Goal: Task Accomplishment & Management: Manage account settings

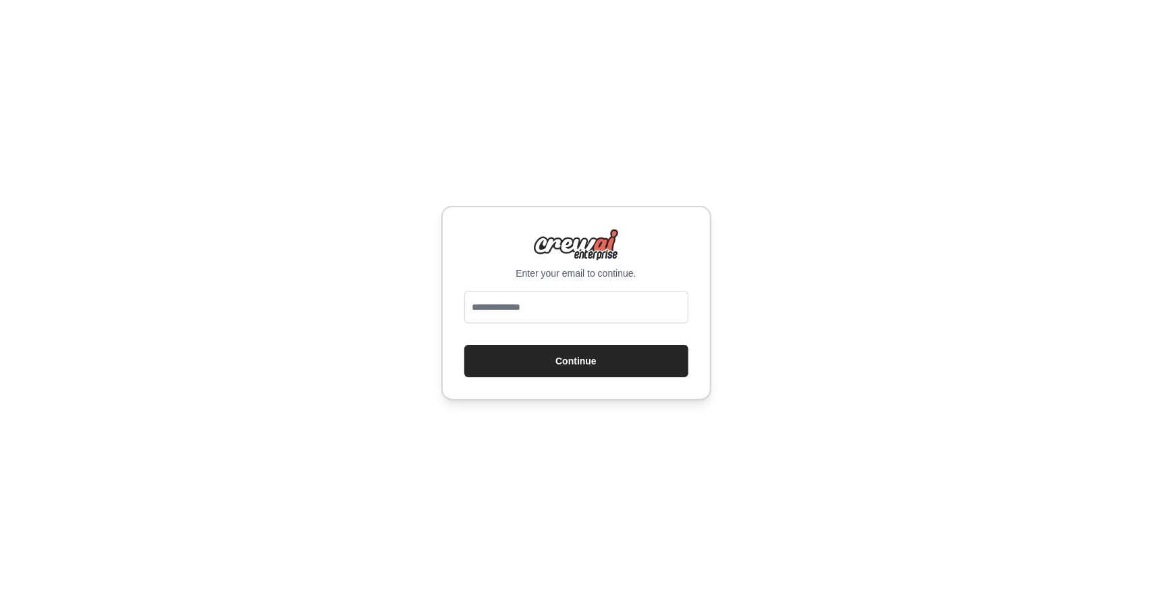
type input "**********"
click at [562, 360] on button "Continue" at bounding box center [576, 361] width 224 height 32
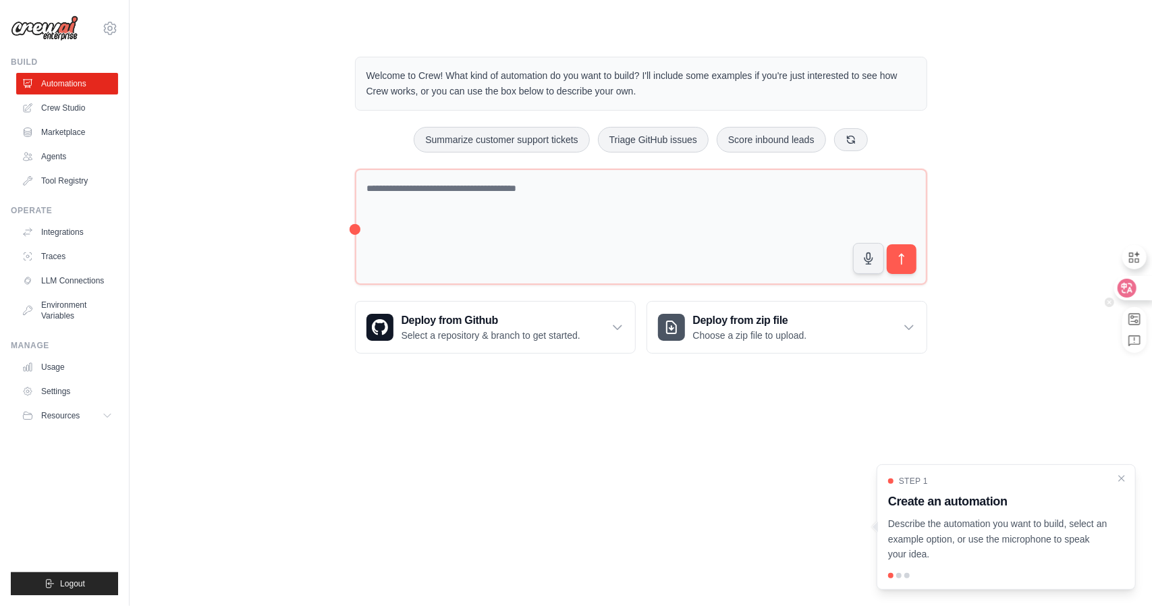
click at [1126, 283] on icon at bounding box center [1126, 288] width 11 height 11
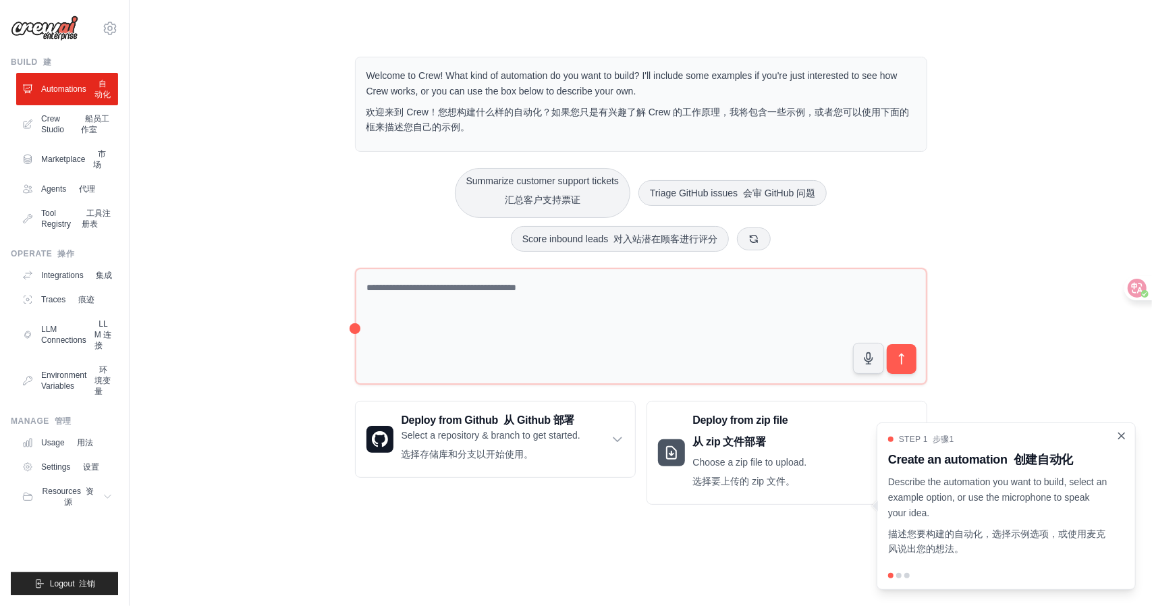
click at [1117, 435] on icon "Close walkthrough" at bounding box center [1121, 436] width 12 height 12
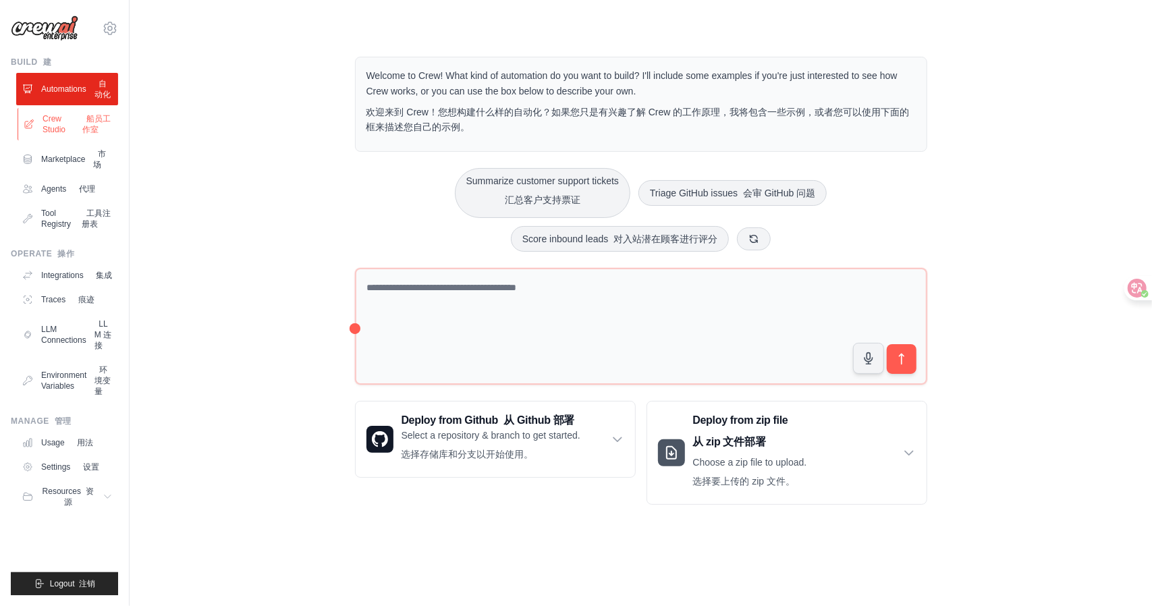
click at [72, 132] on link "Crew Studio 船员工作室" at bounding box center [69, 124] width 102 height 32
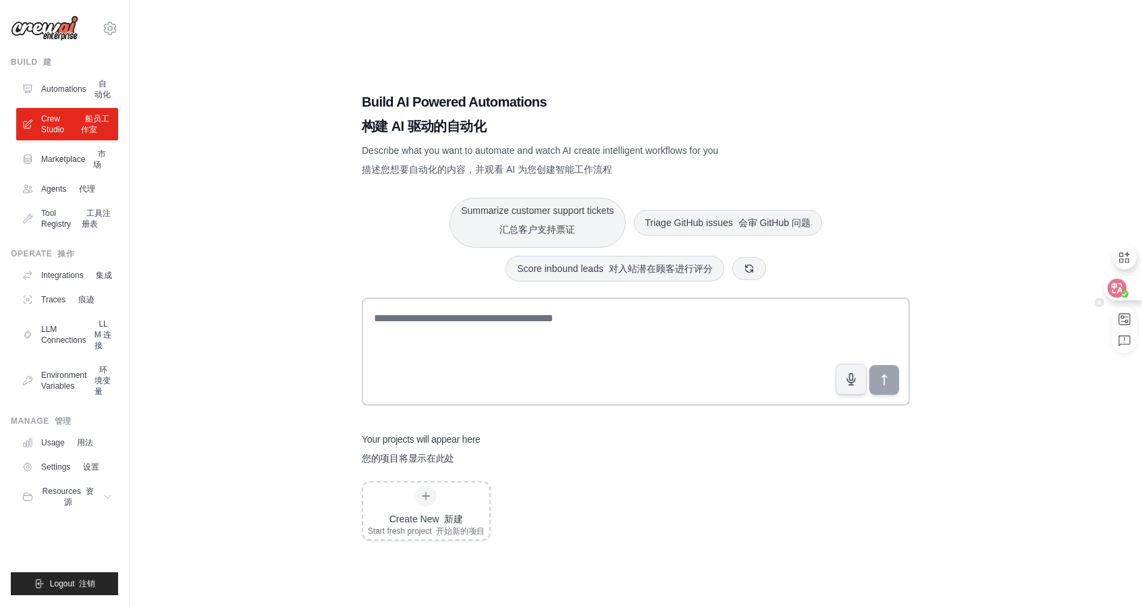
click at [1126, 291] on circle at bounding box center [1124, 293] width 7 height 7
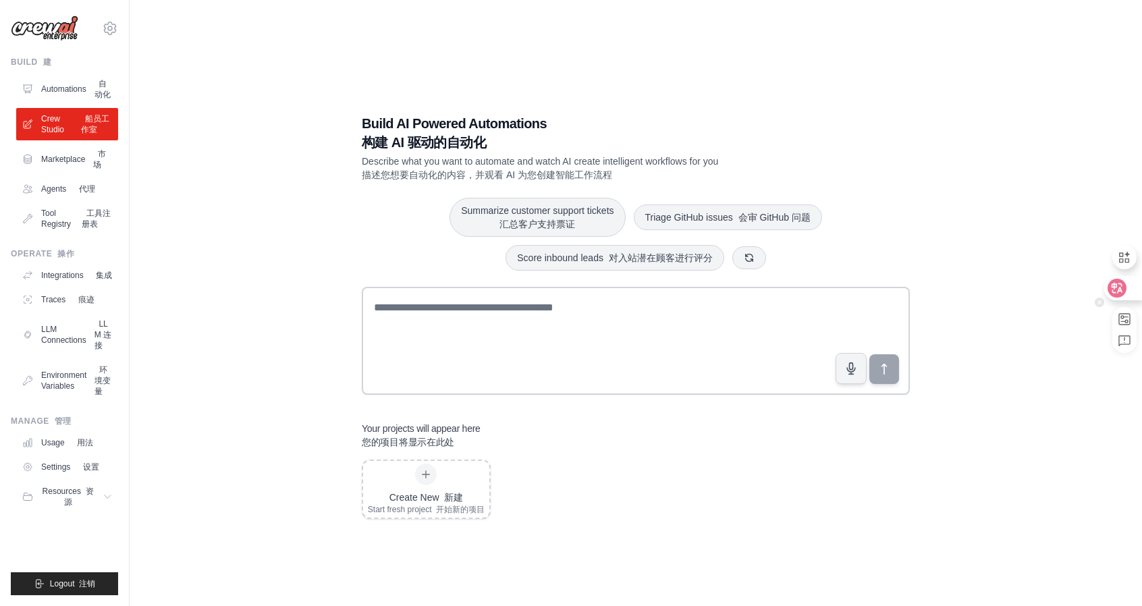
click at [1120, 292] on icon at bounding box center [1116, 287] width 13 height 13
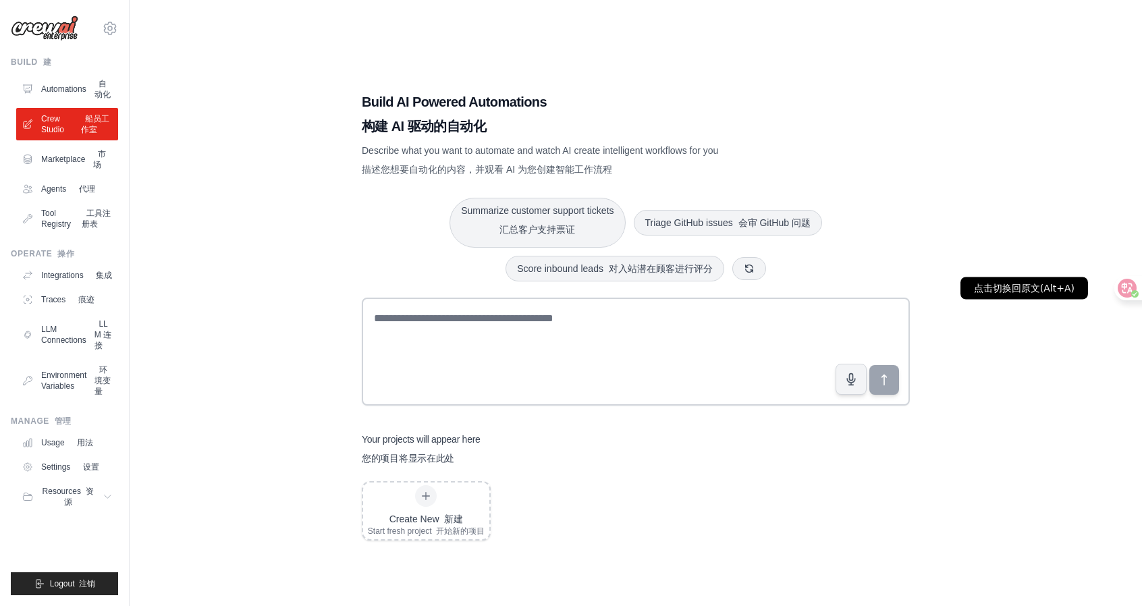
click at [1121, 289] on icon at bounding box center [1126, 287] width 13 height 13
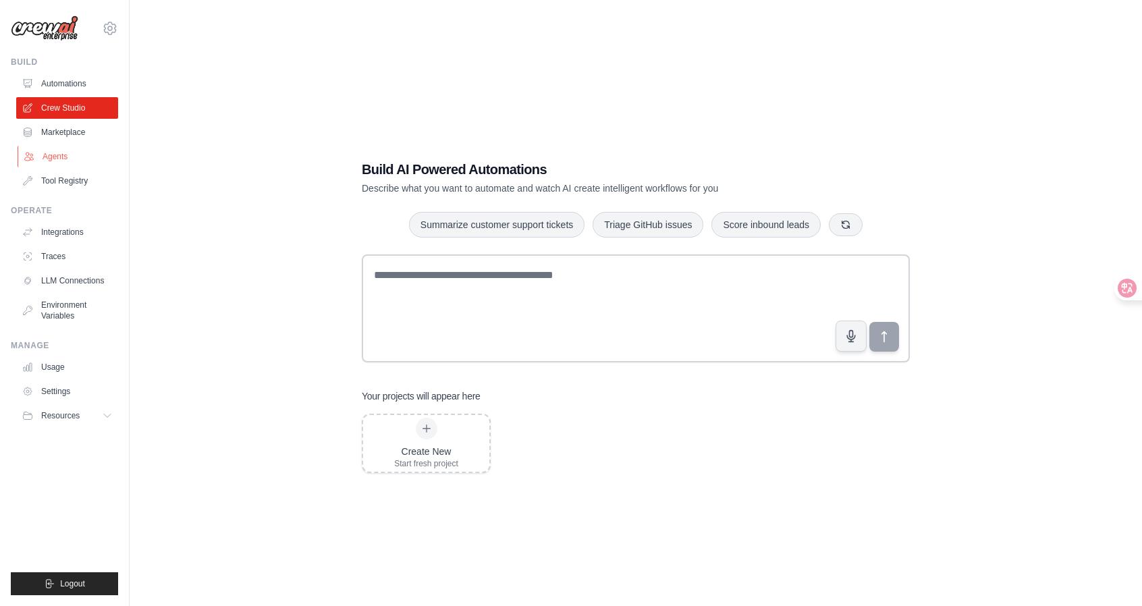
click at [73, 154] on link "Agents" at bounding box center [69, 157] width 102 height 22
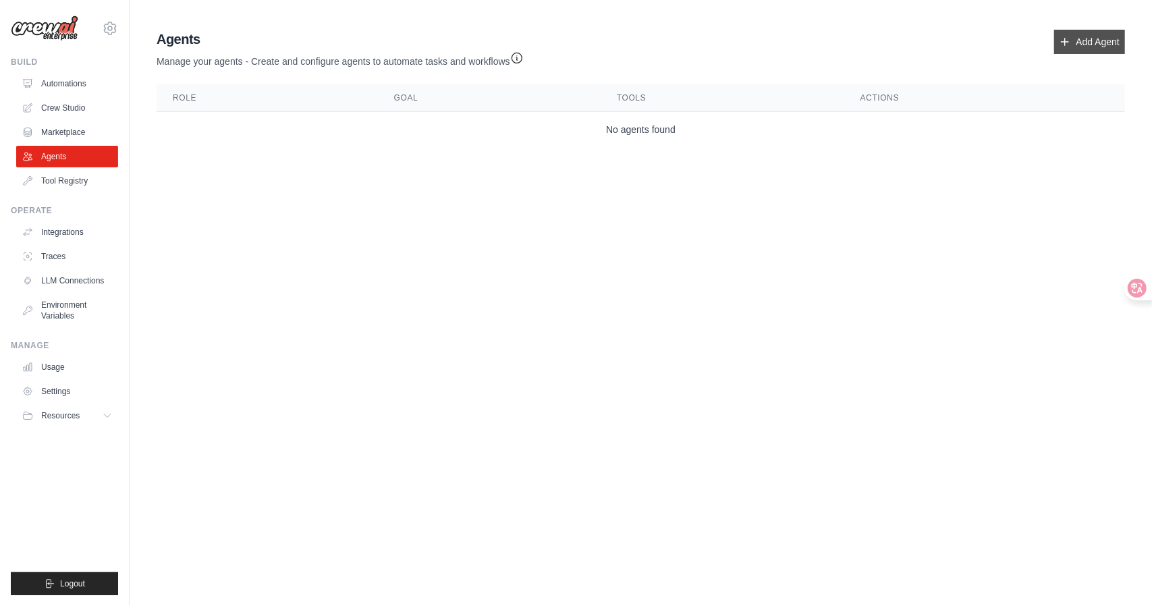
click at [1113, 42] on link "Add Agent" at bounding box center [1089, 42] width 71 height 24
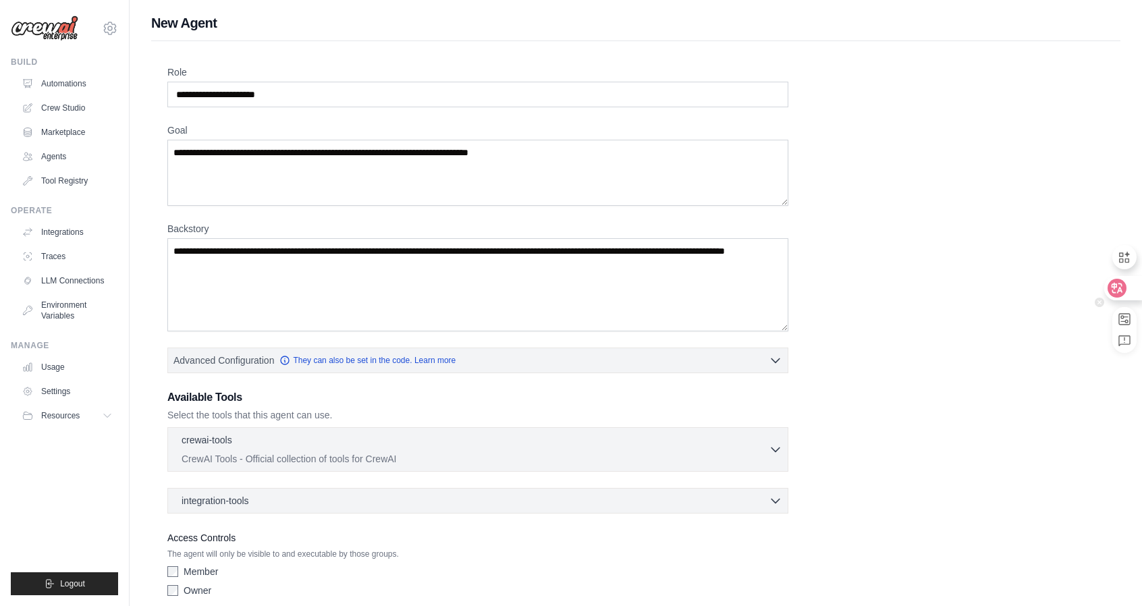
click at [1126, 288] on div at bounding box center [1122, 288] width 36 height 24
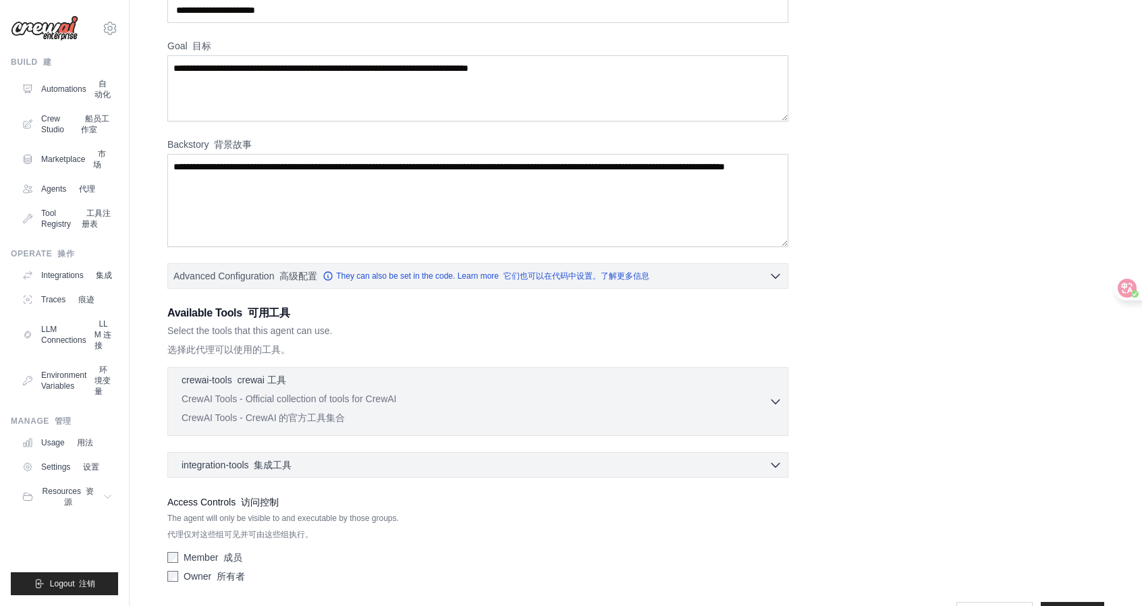
scroll to position [124, 0]
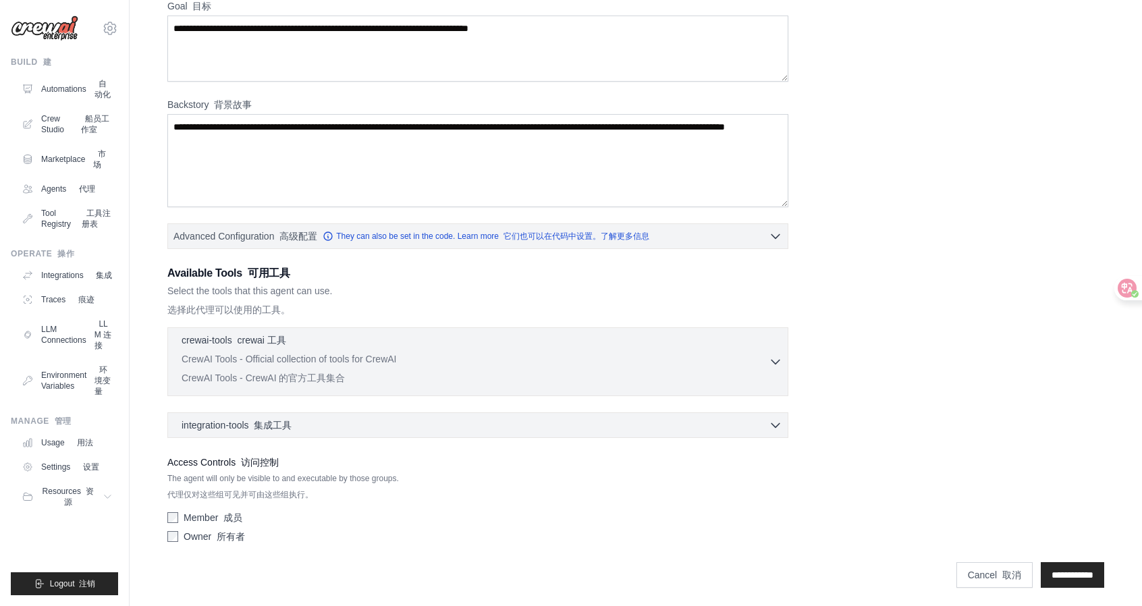
click at [784, 362] on div "crewai-tools crewai 工具 0 selected CrewAI Tools - Official collection of tools f…" at bounding box center [477, 361] width 621 height 69
click at [773, 361] on icon "button" at bounding box center [775, 360] width 13 height 13
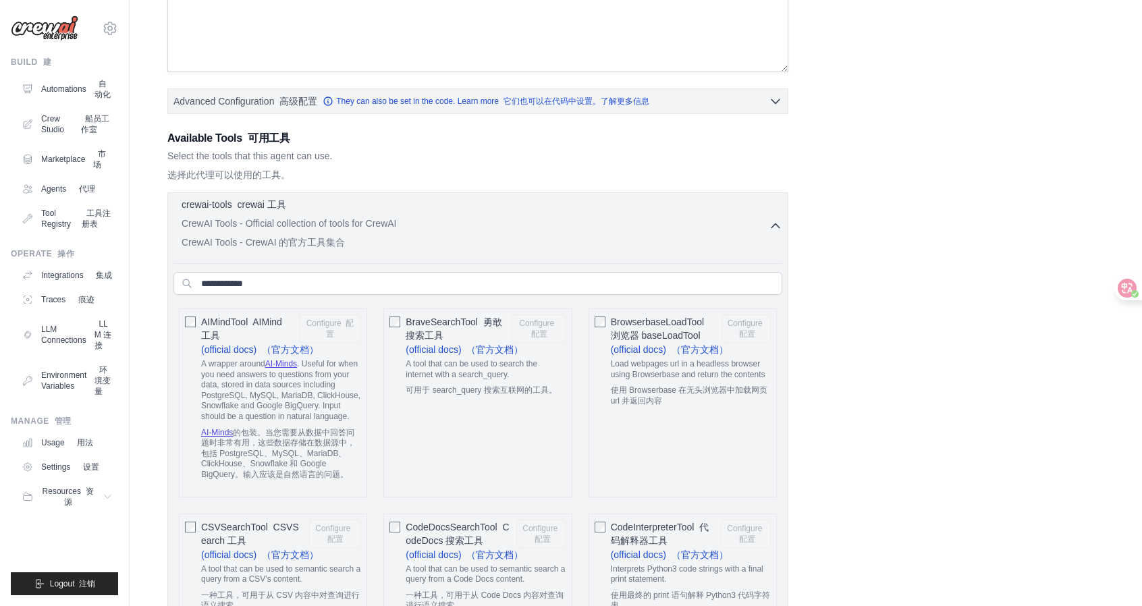
click at [772, 229] on icon "button" at bounding box center [775, 225] width 13 height 13
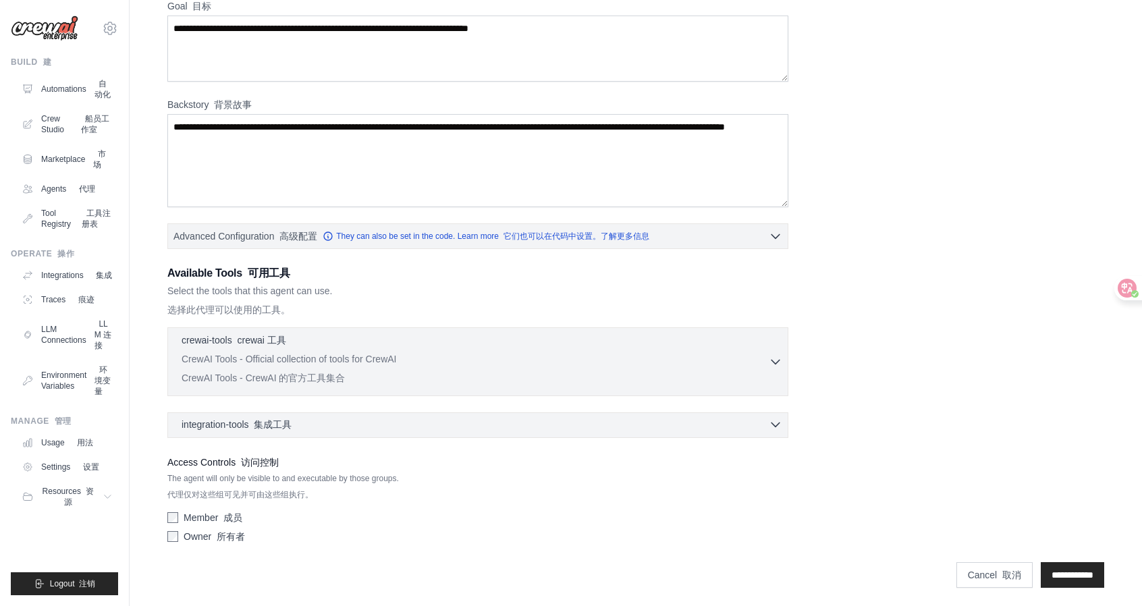
click at [587, 423] on div "integration-tools 集成工具 0 selected" at bounding box center [482, 424] width 601 height 13
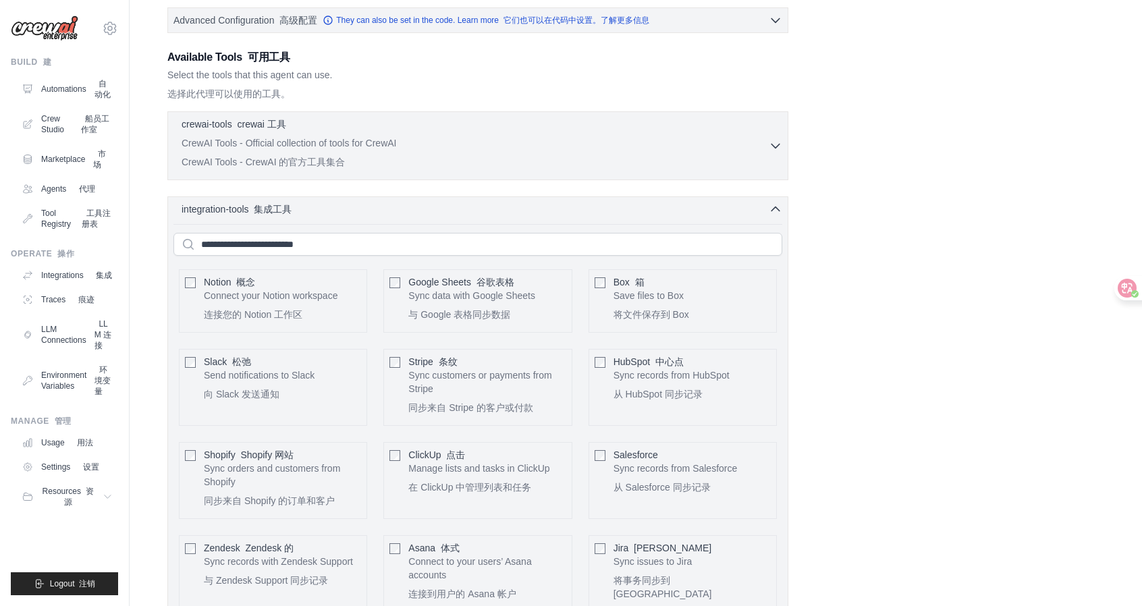
scroll to position [291, 0]
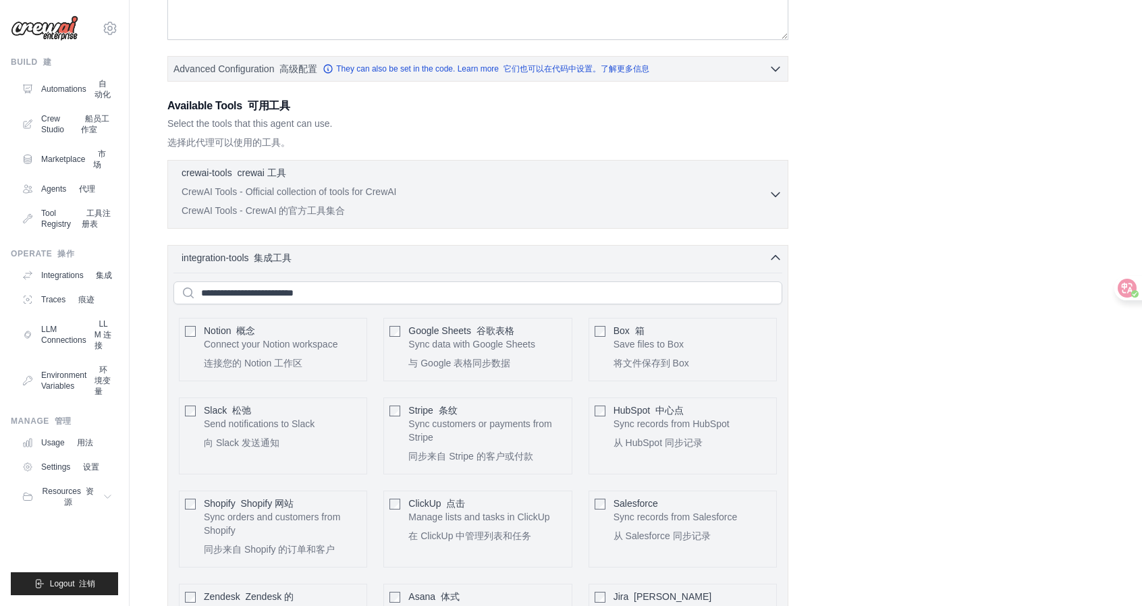
click at [769, 261] on div "integration-tools 集成工具 0 selected Notion" at bounding box center [477, 512] width 621 height 534
click at [771, 256] on icon "button" at bounding box center [775, 256] width 13 height 13
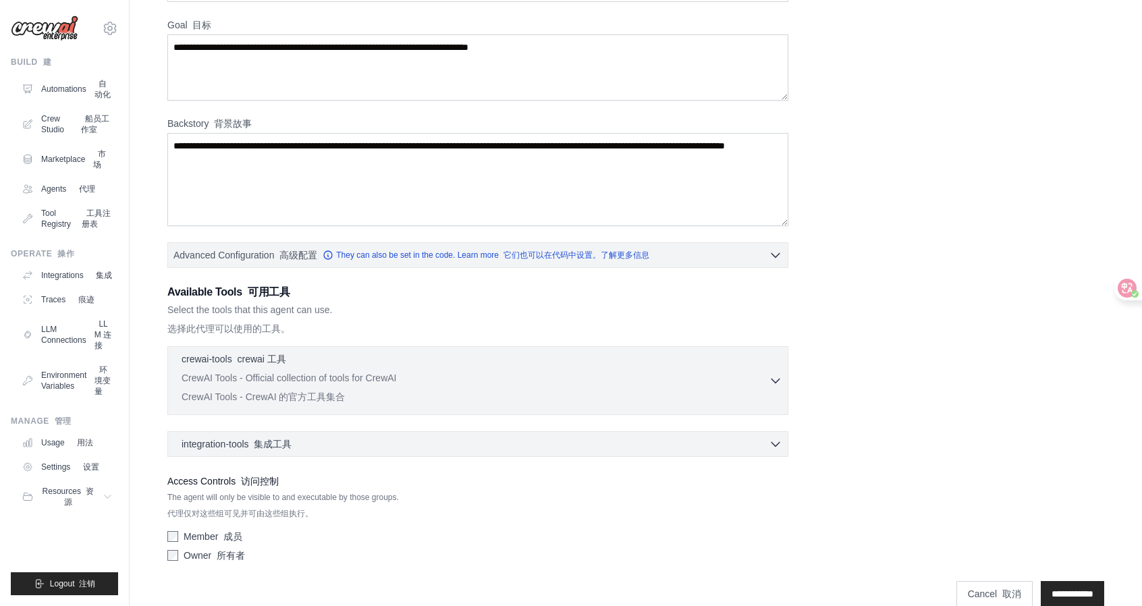
scroll to position [124, 0]
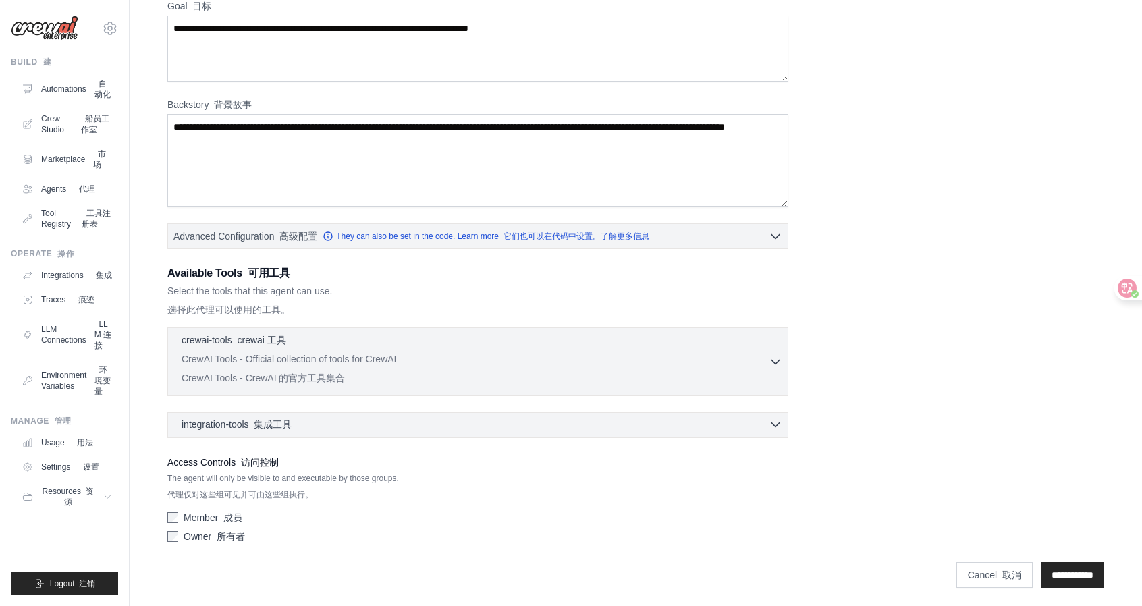
click at [540, 423] on div "integration-tools 集成工具 0 selected" at bounding box center [482, 424] width 601 height 13
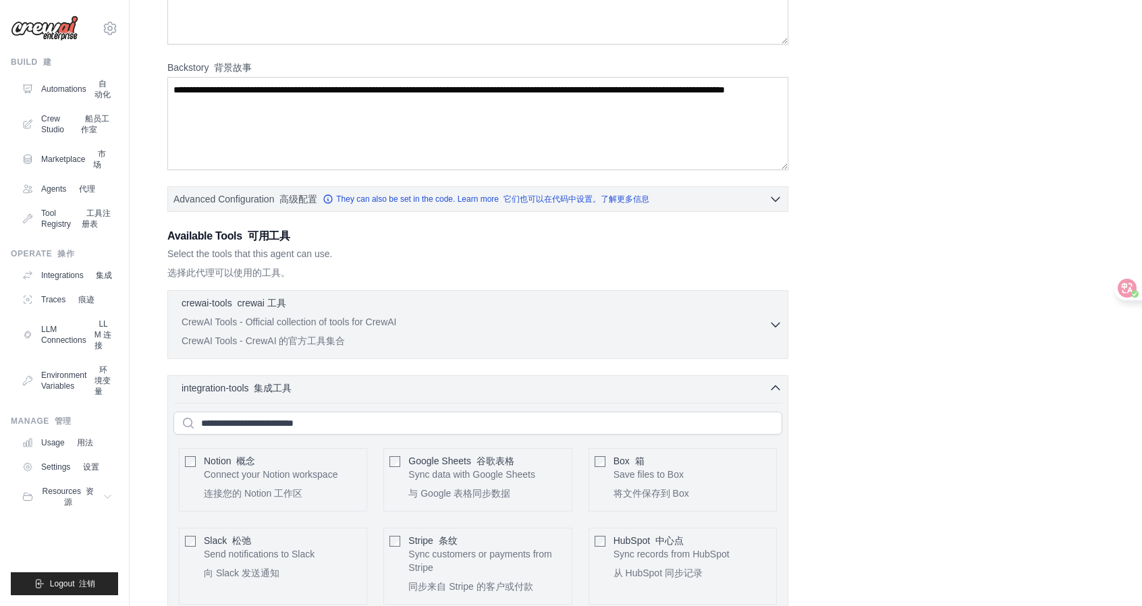
scroll to position [259, 0]
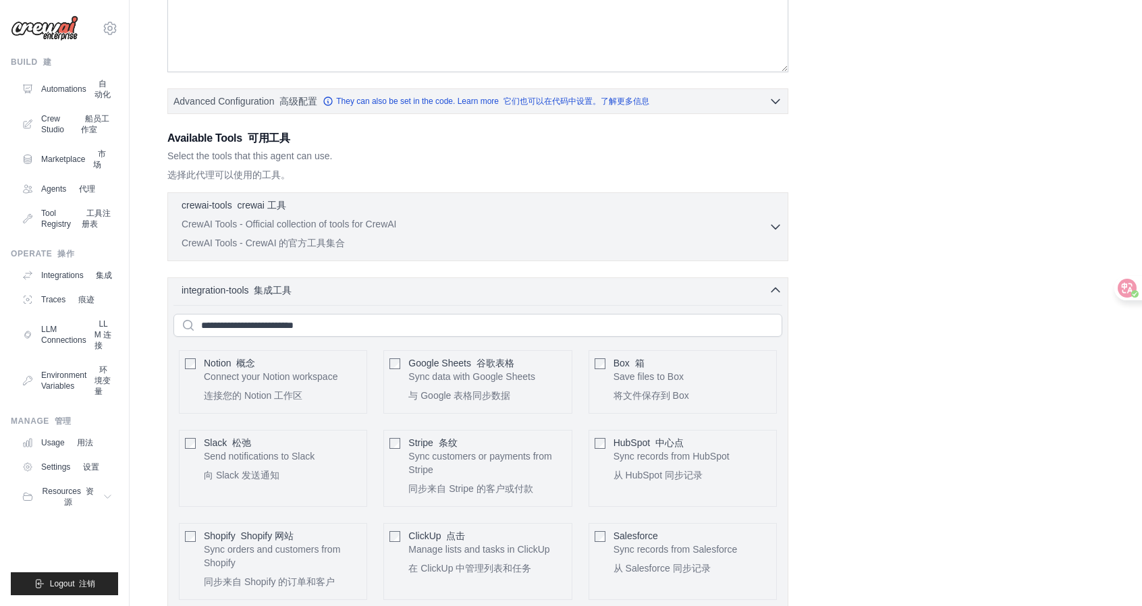
click at [224, 377] on p "Connect your Notion workspace 连接您的 Notion 工作区" at bounding box center [271, 389] width 134 height 38
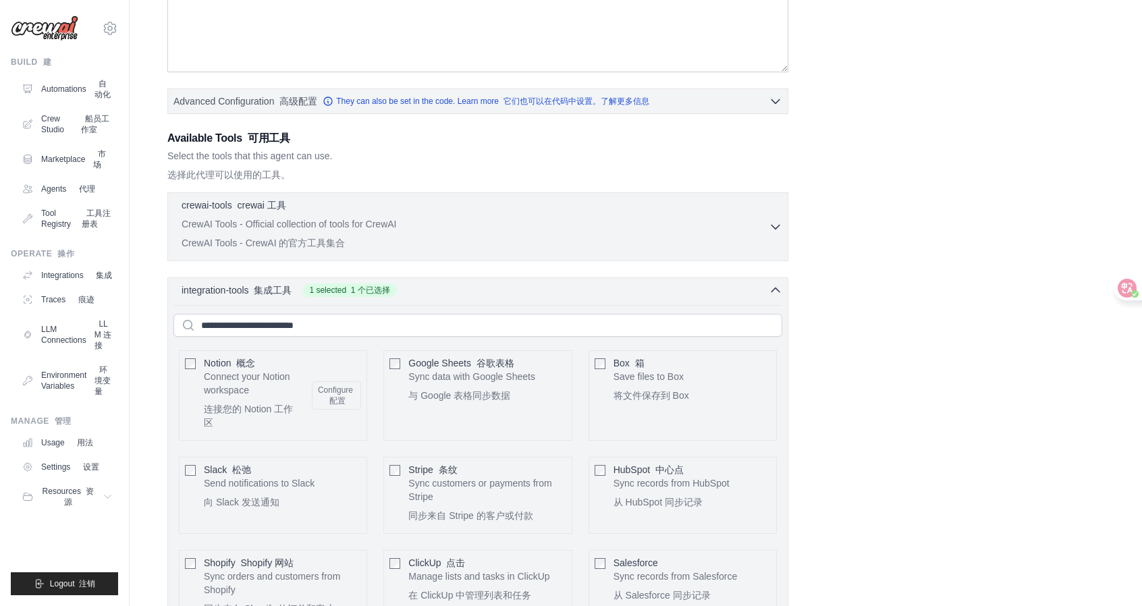
click at [470, 373] on p "Sync data with Google Sheets 与 Google 表格同步数据" at bounding box center [471, 389] width 127 height 38
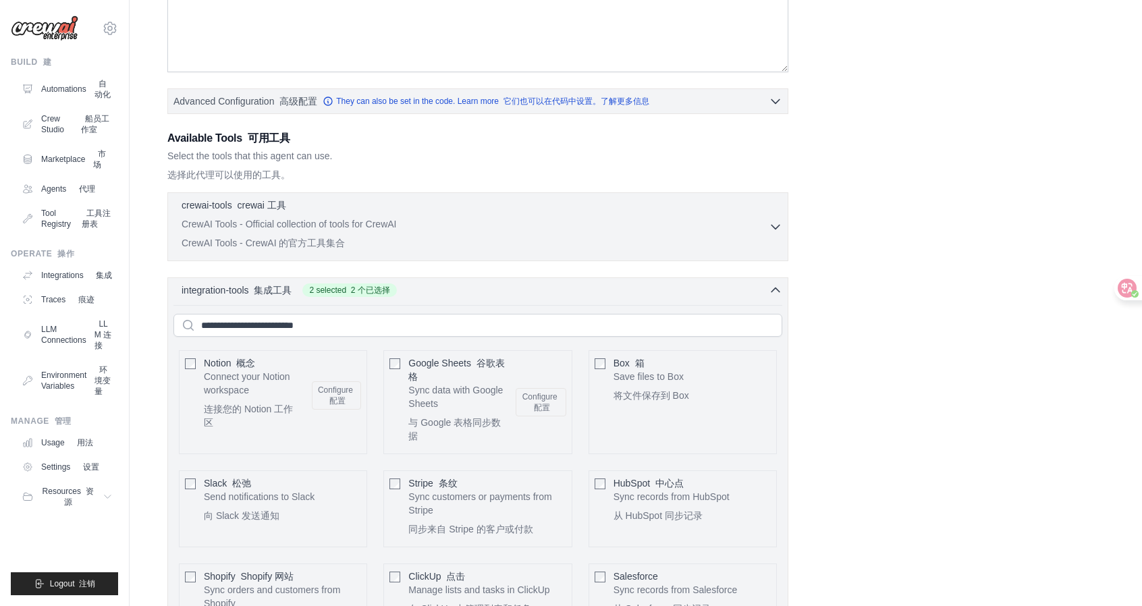
click at [695, 366] on div "Box 箱 Save files to Box 将文件保存到 Box Configure" at bounding box center [691, 381] width 157 height 51
click at [773, 292] on icon "button" at bounding box center [775, 289] width 13 height 13
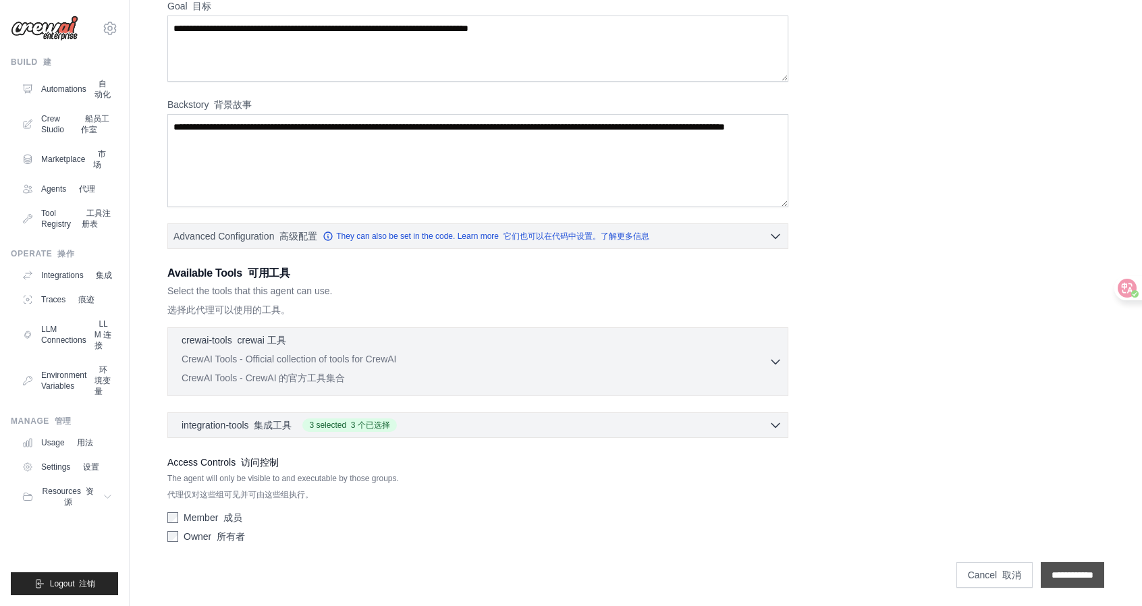
click at [1069, 566] on input "**********" at bounding box center [1071, 575] width 63 height 26
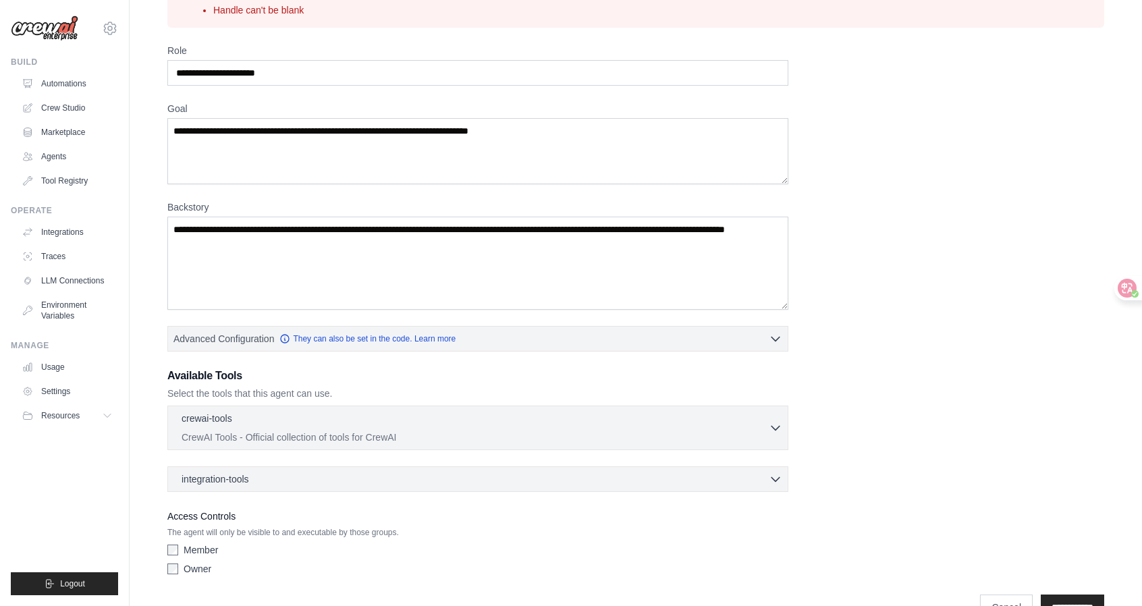
scroll to position [0, 0]
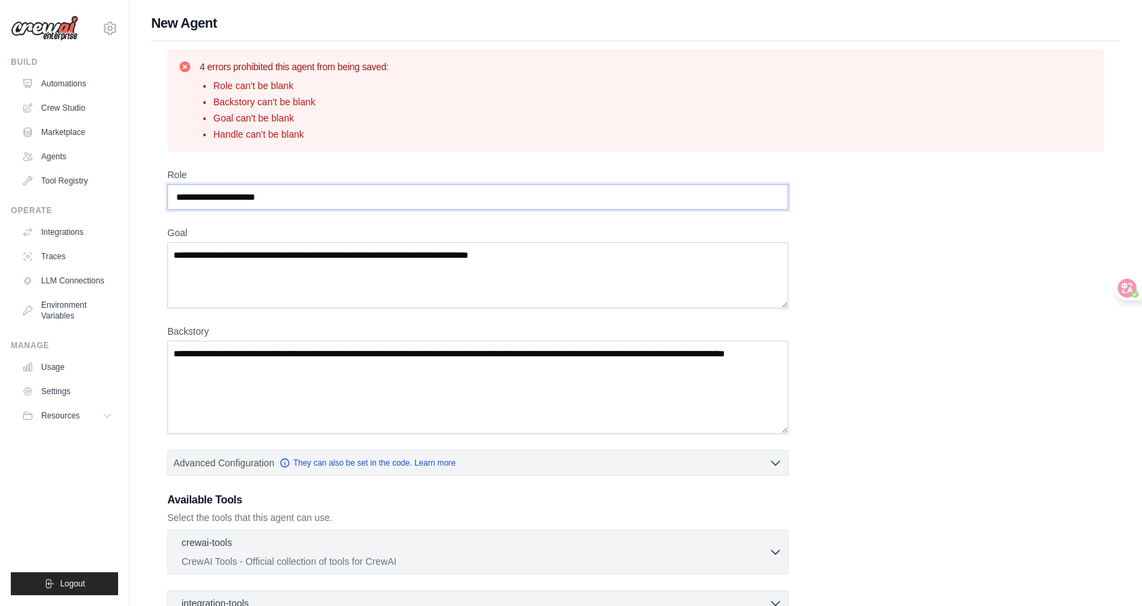
click at [285, 199] on input "Role" at bounding box center [477, 197] width 621 height 26
drag, startPoint x: 296, startPoint y: 198, endPoint x: 285, endPoint y: 198, distance: 11.5
click at [285, 198] on input "Role" at bounding box center [477, 197] width 621 height 26
type input "*"
type input "****"
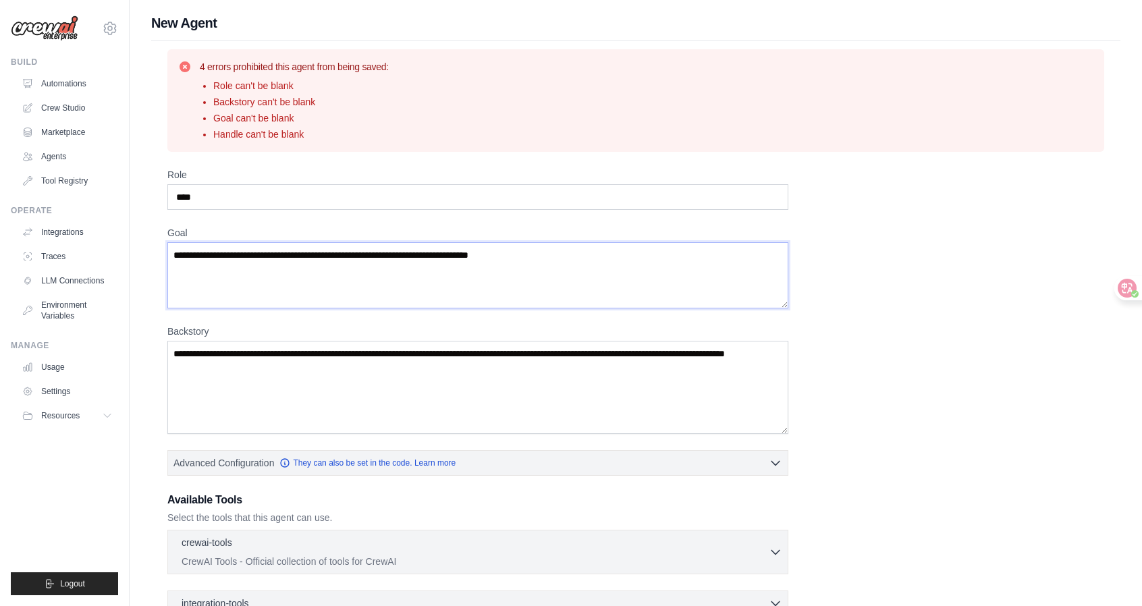
click at [374, 265] on textarea "Goal" at bounding box center [477, 275] width 621 height 66
type textarea "*"
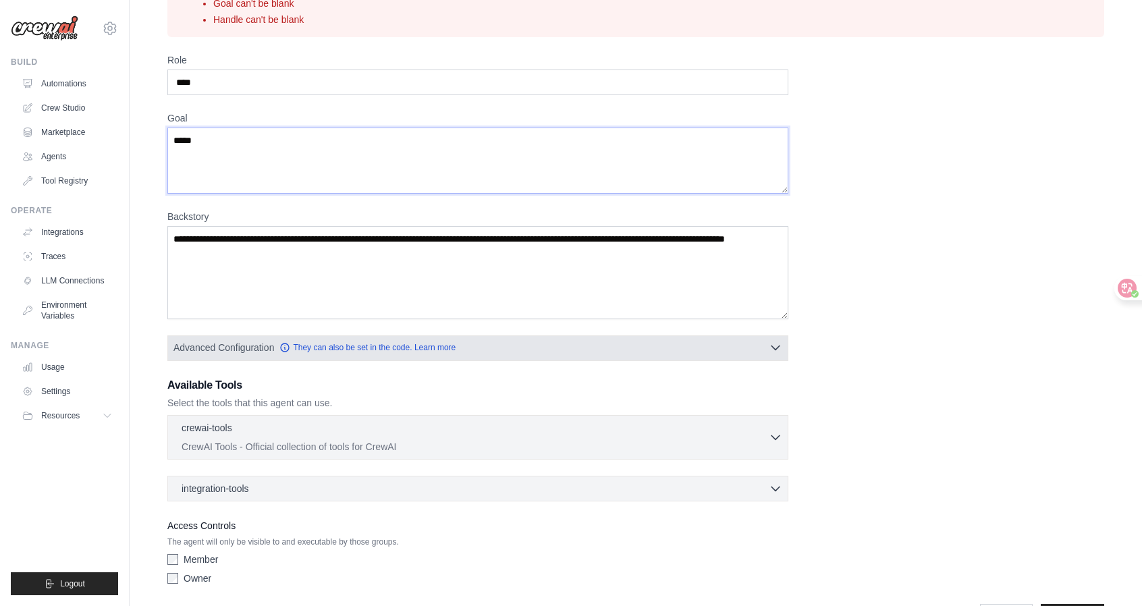
scroll to position [157, 0]
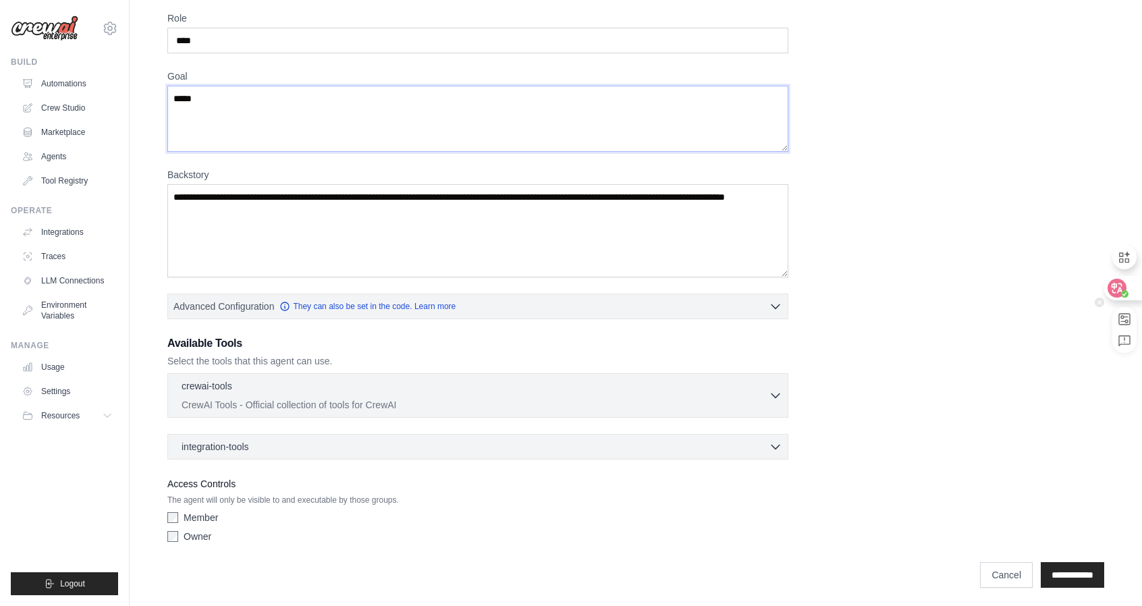
click at [1116, 295] on icon at bounding box center [1116, 288] width 19 height 19
click at [1117, 291] on icon at bounding box center [1116, 287] width 13 height 13
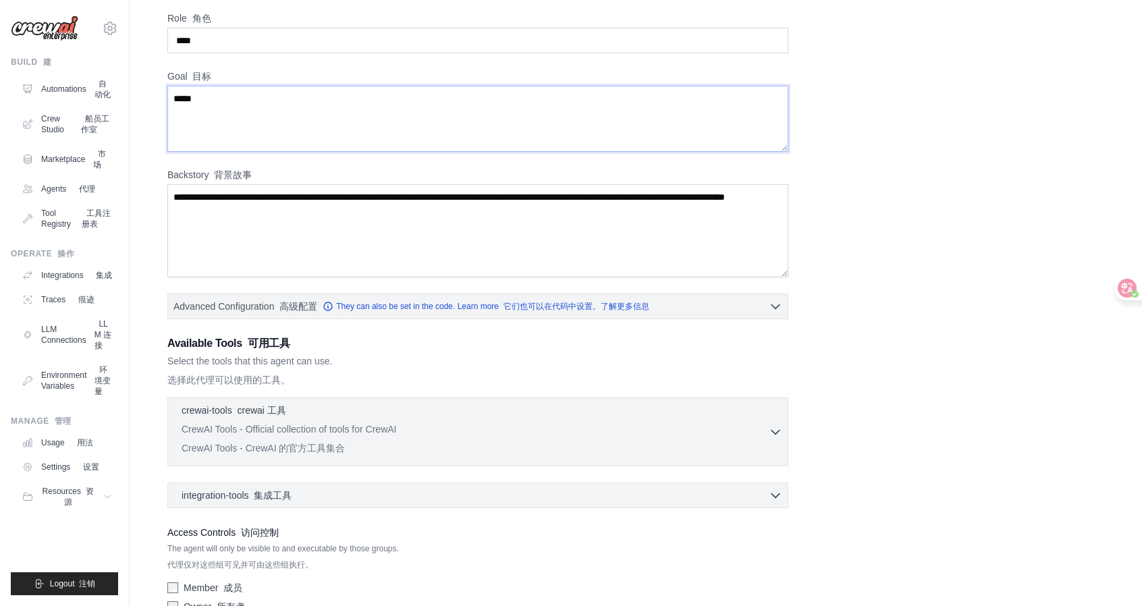
type textarea "*****"
click at [273, 229] on textarea "Backstory 背景故事" at bounding box center [477, 230] width 621 height 93
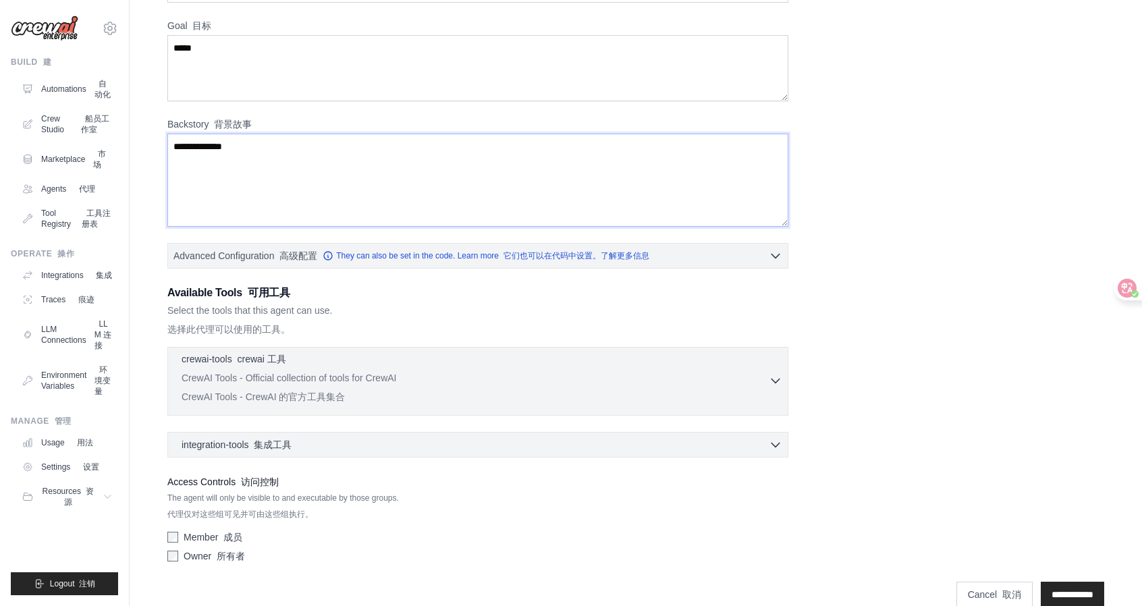
scroll to position [227, 0]
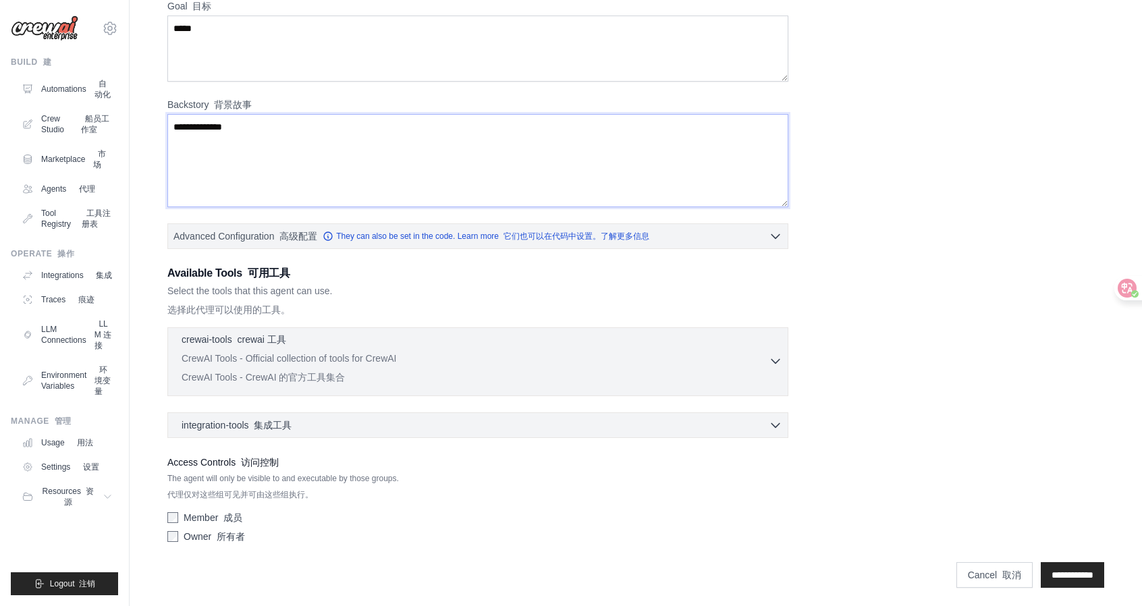
type textarea "**********"
click at [321, 348] on div "crewai-tools crewai 工具 0 selected CrewAI Tools - Official collection of tools f…" at bounding box center [475, 361] width 587 height 57
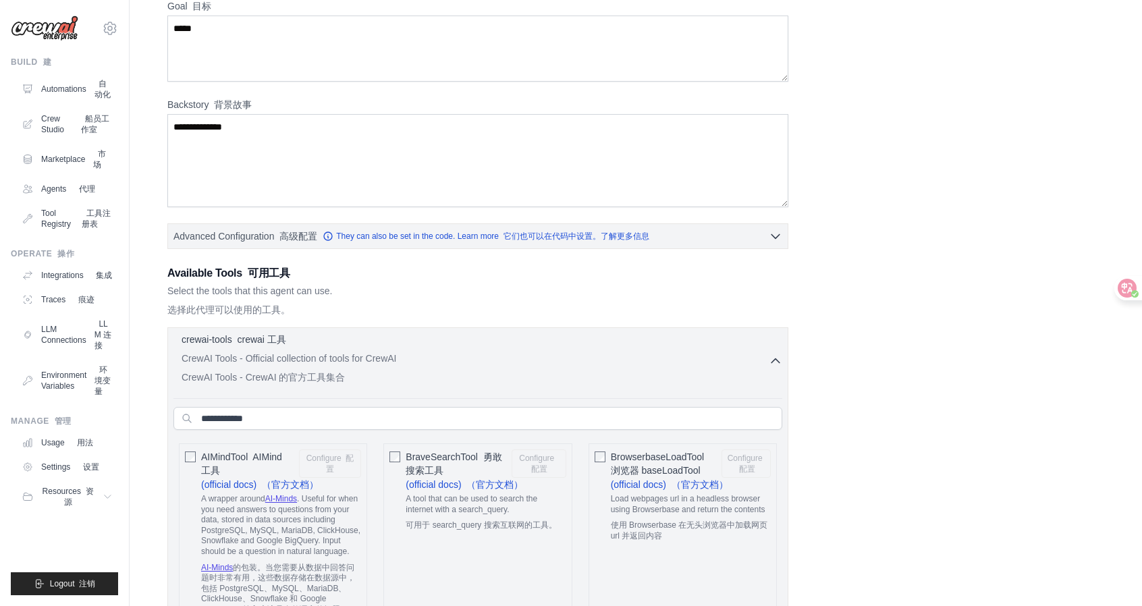
scroll to position [429, 0]
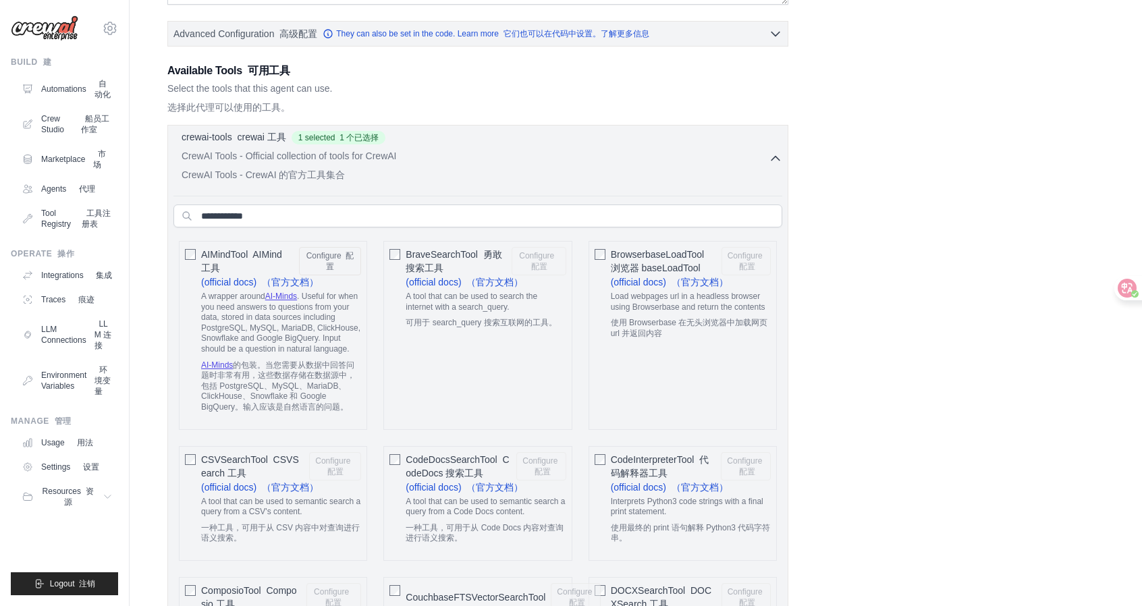
click at [777, 153] on icon "button" at bounding box center [775, 158] width 13 height 13
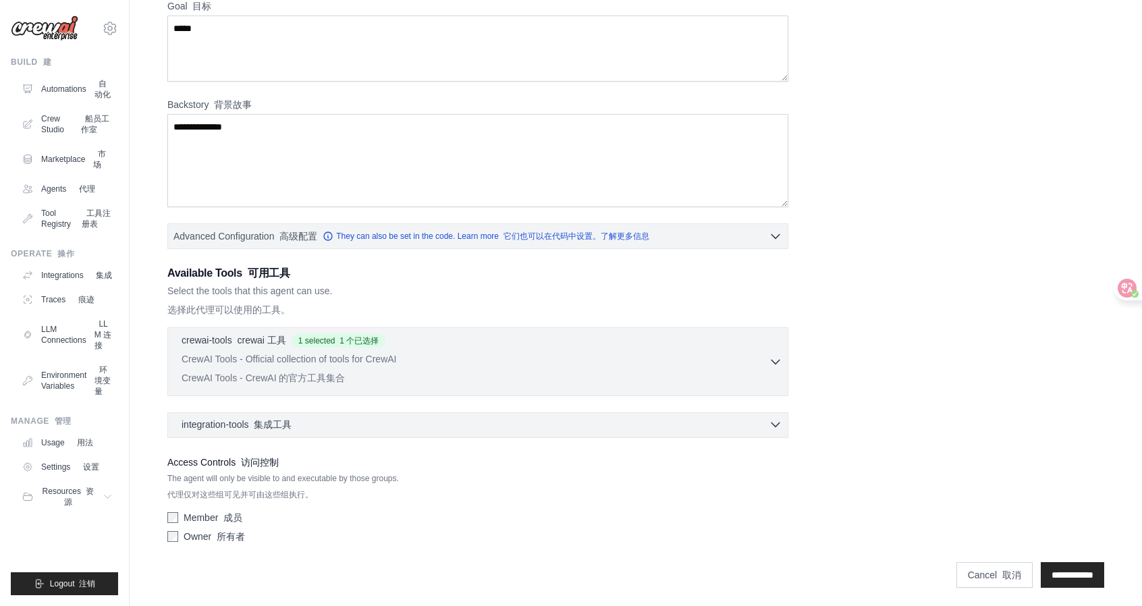
drag, startPoint x: 401, startPoint y: 422, endPoint x: 378, endPoint y: 427, distance: 24.2
click at [401, 421] on div "integration-tools 集成工具 0 selected" at bounding box center [482, 424] width 601 height 13
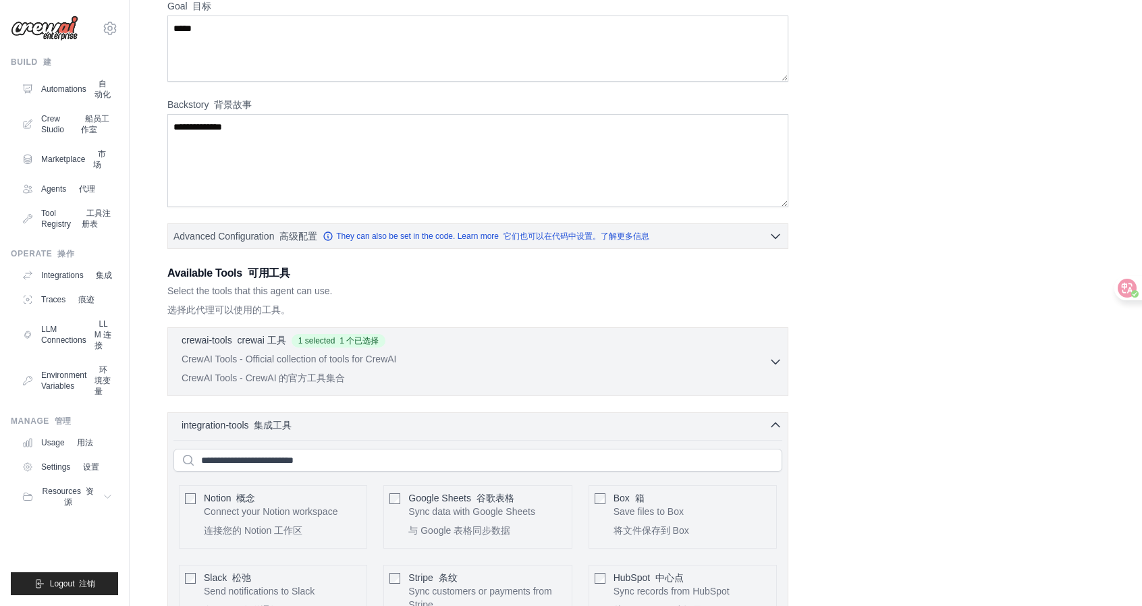
click at [251, 497] on font "概念" at bounding box center [245, 498] width 19 height 11
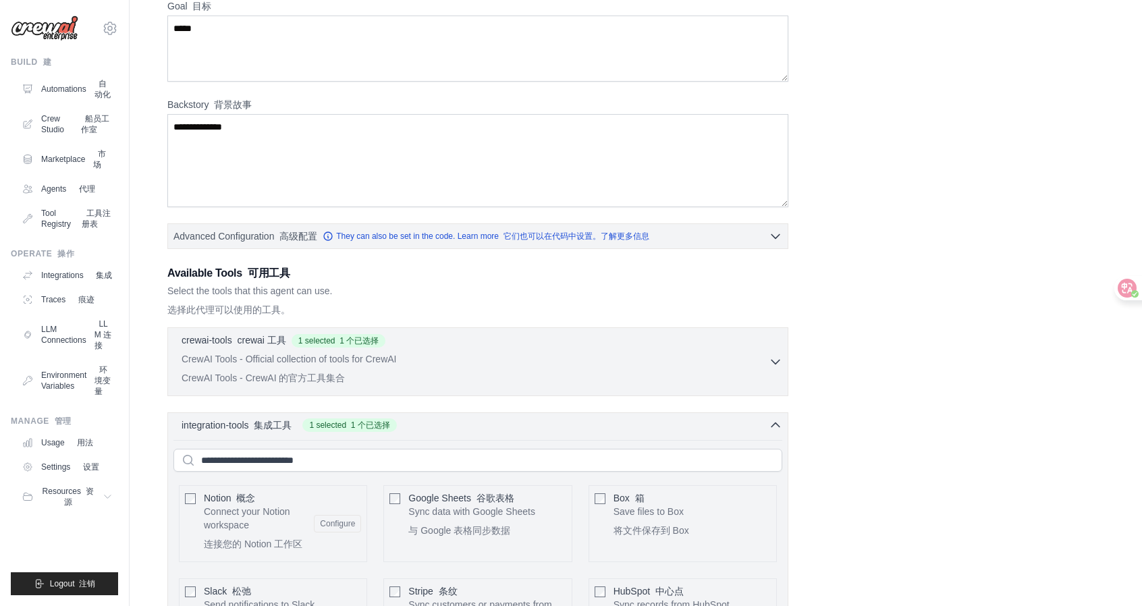
click at [439, 518] on p "Sync data with Google Sheets 与 Google 表格同步数据" at bounding box center [471, 524] width 127 height 38
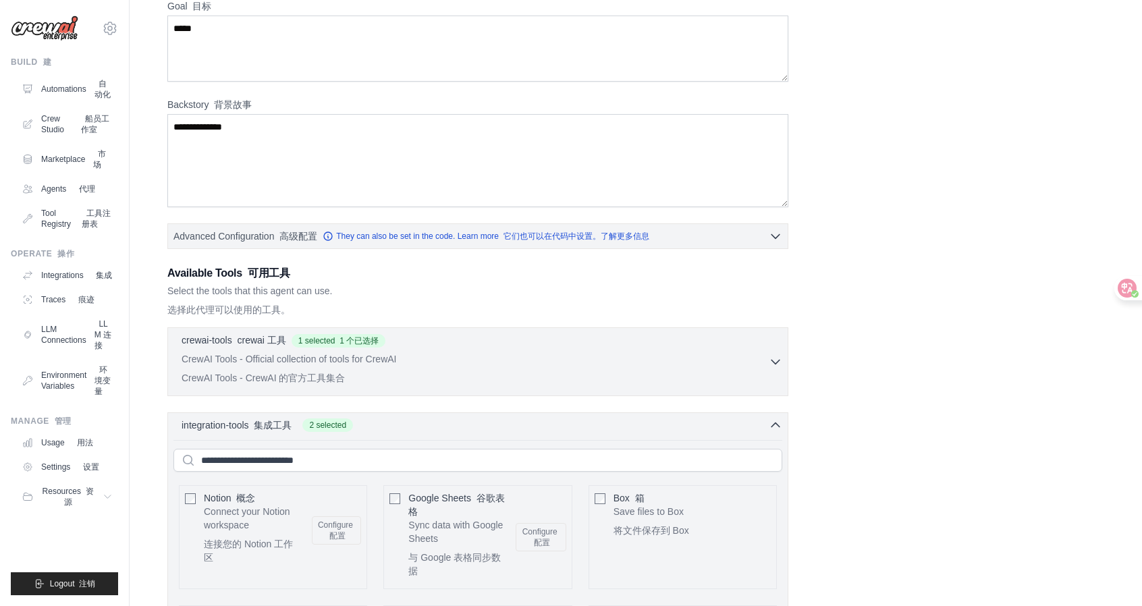
click at [642, 525] on font "将文件保存到 Box" at bounding box center [651, 530] width 76 height 11
click at [780, 420] on icon "button" at bounding box center [775, 424] width 13 height 13
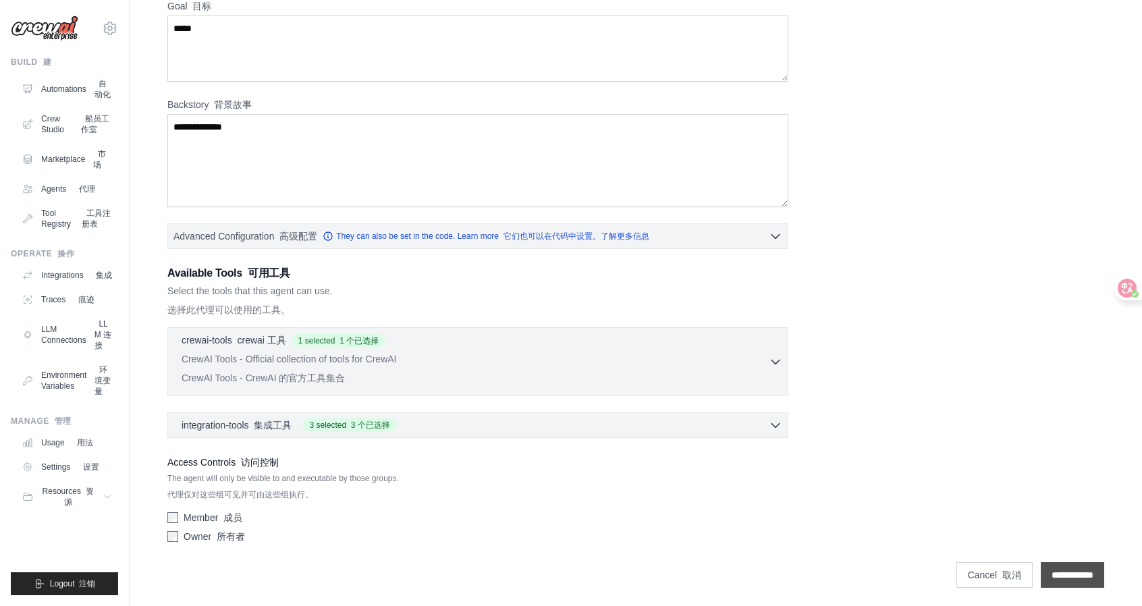
click at [1070, 573] on input "**********" at bounding box center [1071, 575] width 63 height 26
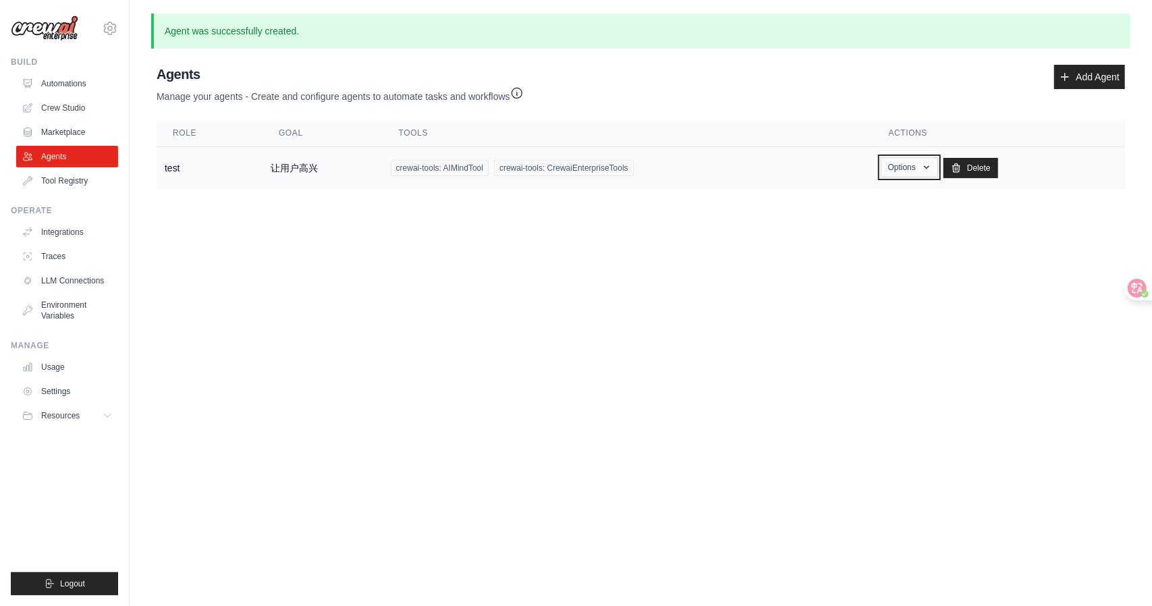
click at [910, 167] on button "Options" at bounding box center [909, 167] width 57 height 20
click at [876, 198] on link "Show" at bounding box center [889, 198] width 97 height 24
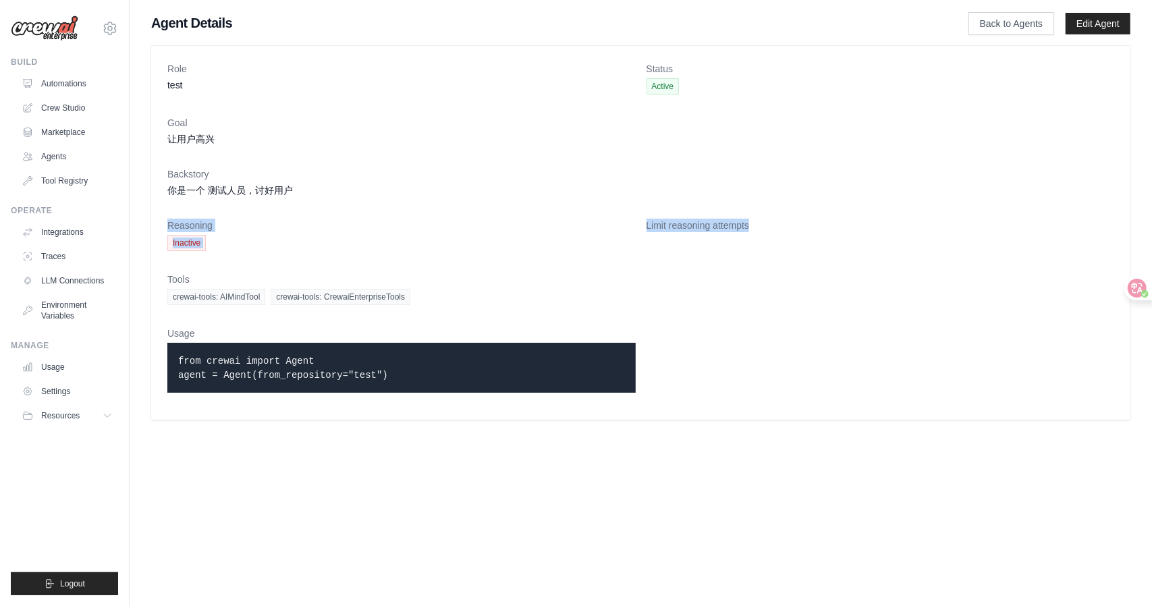
drag, startPoint x: 836, startPoint y: 229, endPoint x: 897, endPoint y: 192, distance: 71.4
click at [897, 192] on dl "Role test Status Active Goal 让用户高兴 Backstory 你是一个 测试人员，讨好用户 Reasoning Inactive …" at bounding box center [640, 232] width 947 height 341
click at [965, 140] on dd "让用户高兴" at bounding box center [640, 138] width 947 height 13
click at [1013, 27] on link "Back to Agents" at bounding box center [1011, 23] width 86 height 23
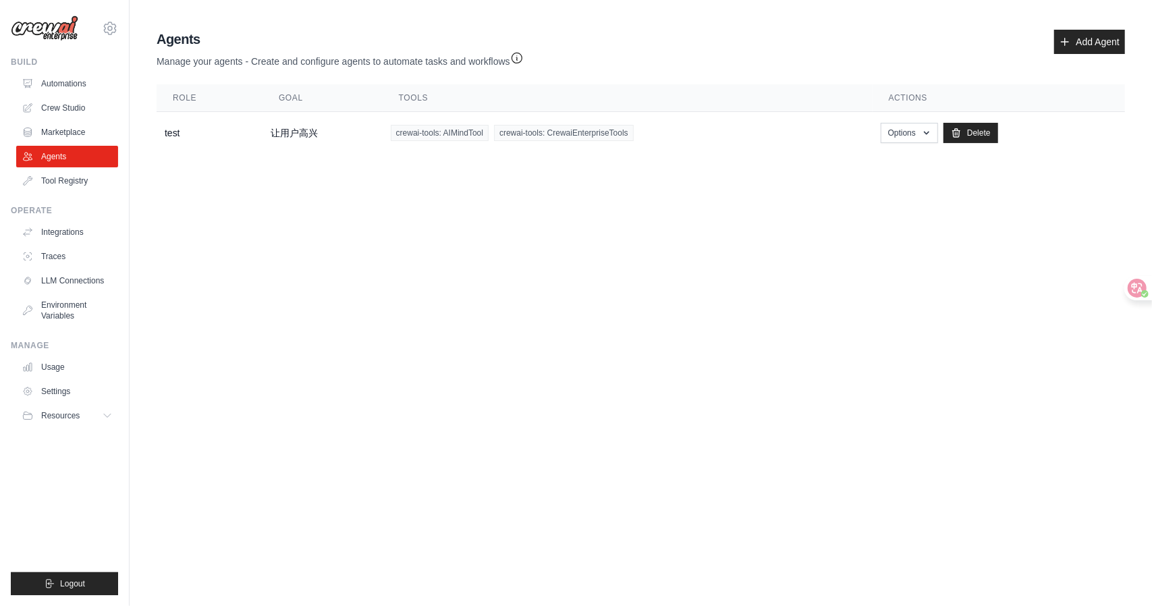
click at [984, 225] on body "[EMAIL_ADDRESS][DOMAIN_NAME] Settings Build Automations Crew Studio" at bounding box center [576, 303] width 1152 height 606
click at [224, 138] on td "test" at bounding box center [210, 133] width 106 height 43
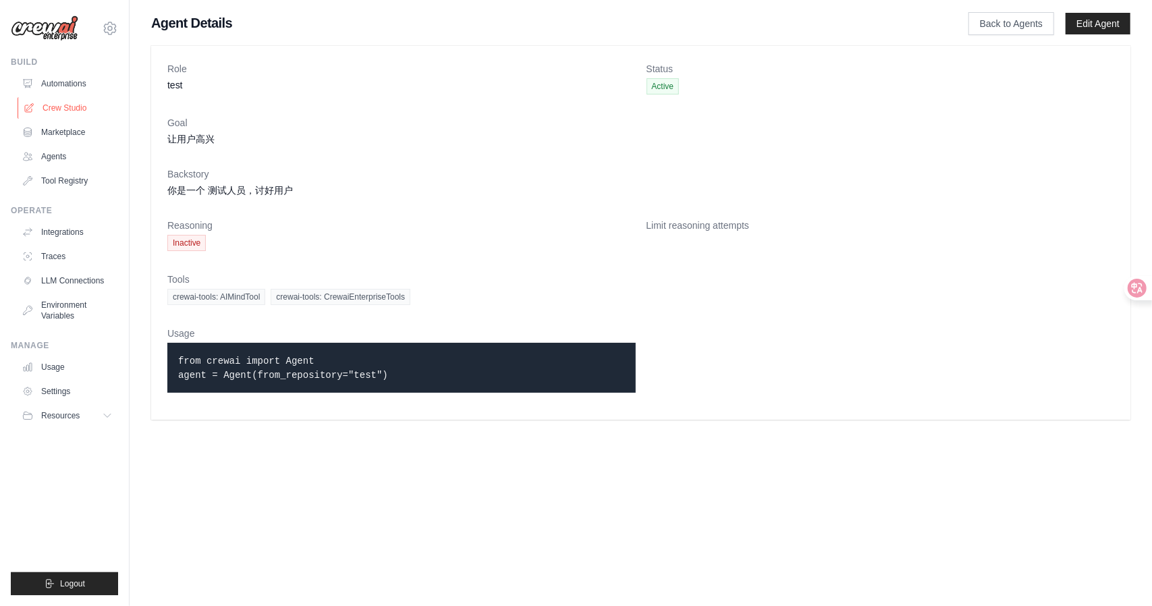
click at [66, 106] on link "Crew Studio" at bounding box center [69, 108] width 102 height 22
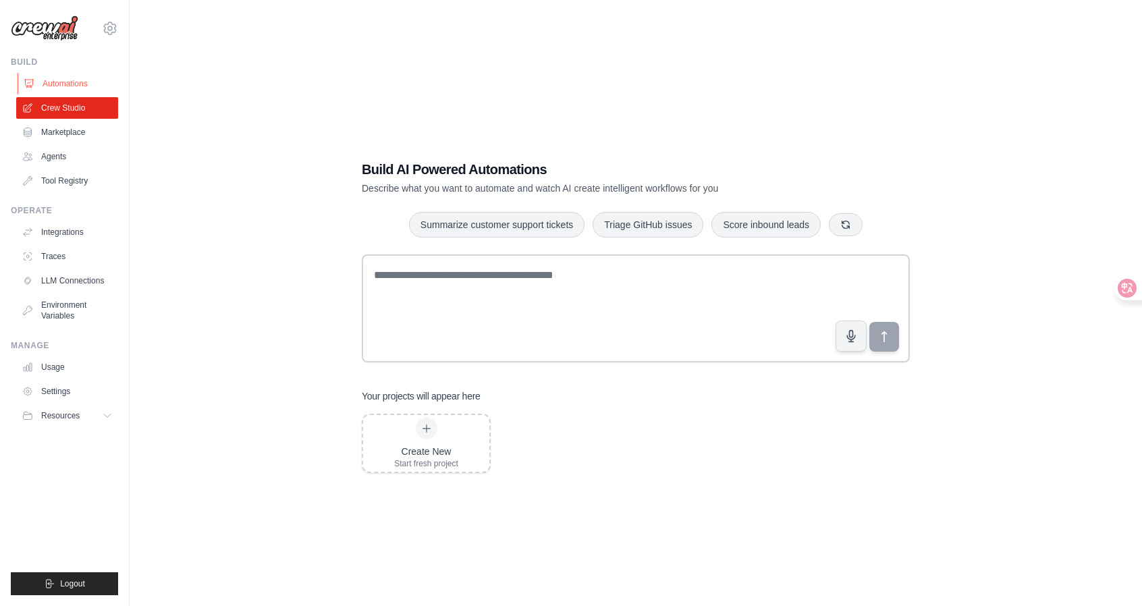
click at [62, 92] on link "Automations" at bounding box center [69, 84] width 102 height 22
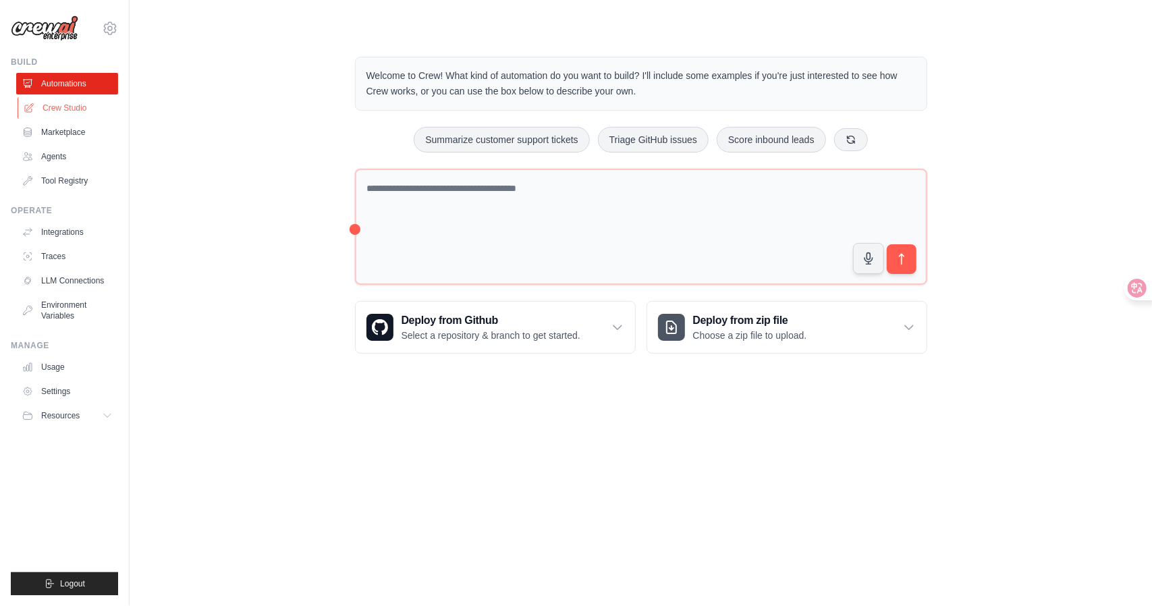
click at [68, 111] on link "Crew Studio" at bounding box center [69, 108] width 102 height 22
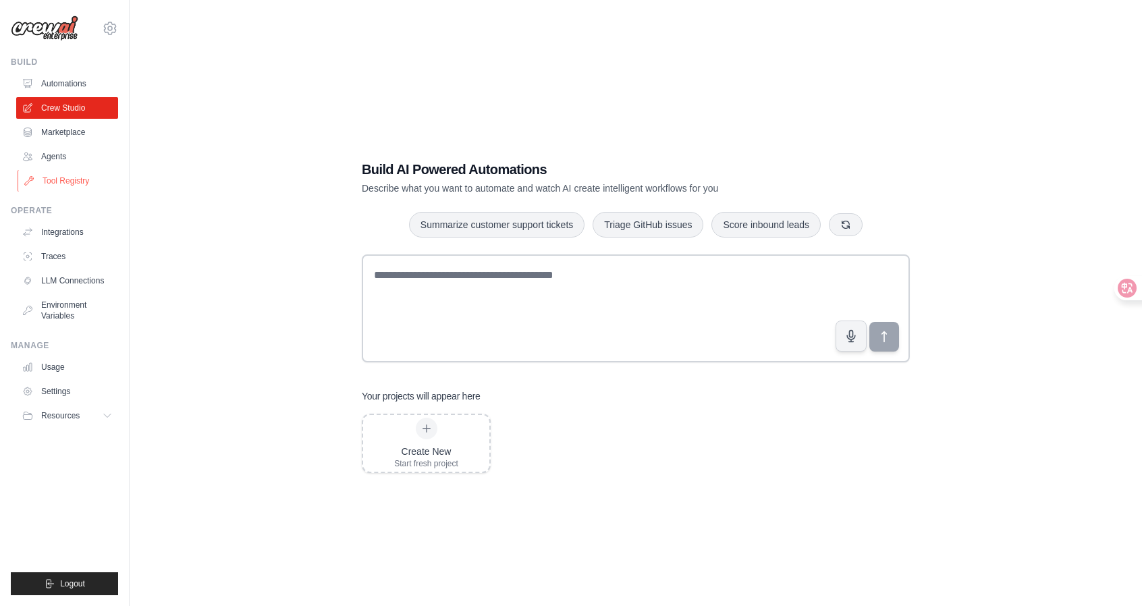
click at [74, 186] on link "Tool Registry" at bounding box center [69, 181] width 102 height 22
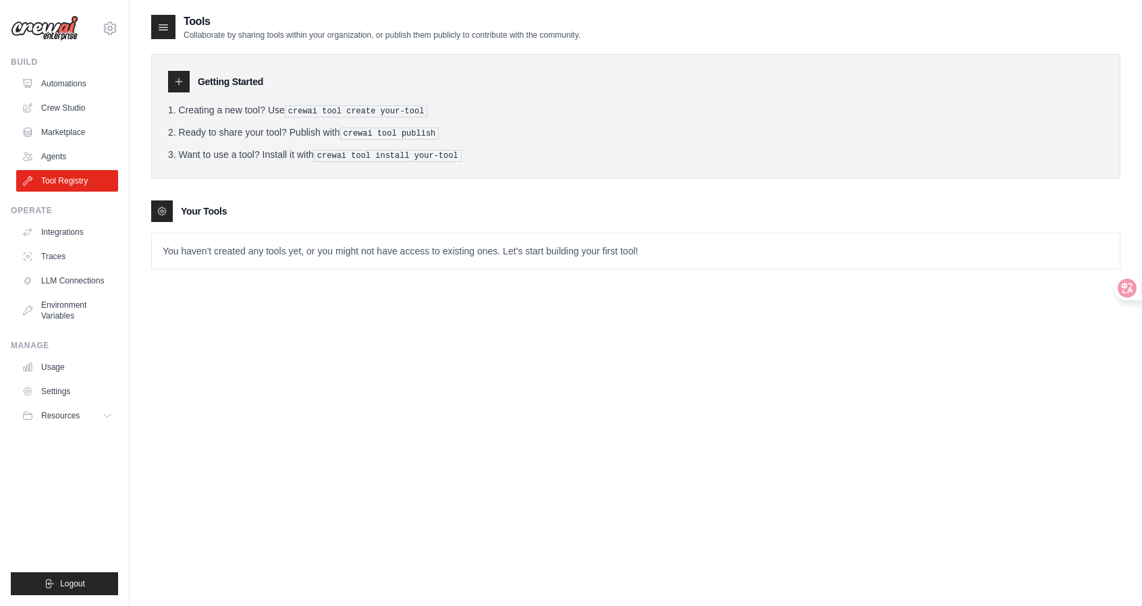
click at [184, 83] on div at bounding box center [179, 82] width 22 height 22
click at [176, 83] on icon at bounding box center [178, 81] width 11 height 11
click at [240, 86] on h3 "Getting Started" at bounding box center [230, 81] width 65 height 13
click at [166, 210] on icon at bounding box center [162, 211] width 11 height 11
click at [429, 257] on p "You haven't created any tools yet, or you might not have access to existing one…" at bounding box center [636, 250] width 968 height 35
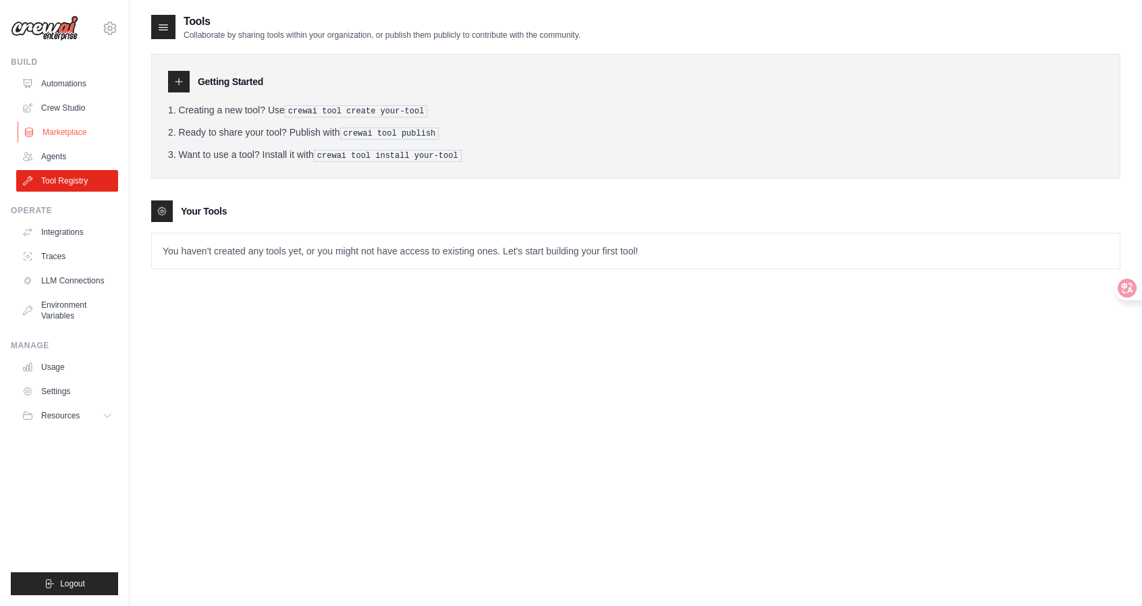
click at [66, 130] on link "Marketplace" at bounding box center [69, 132] width 102 height 22
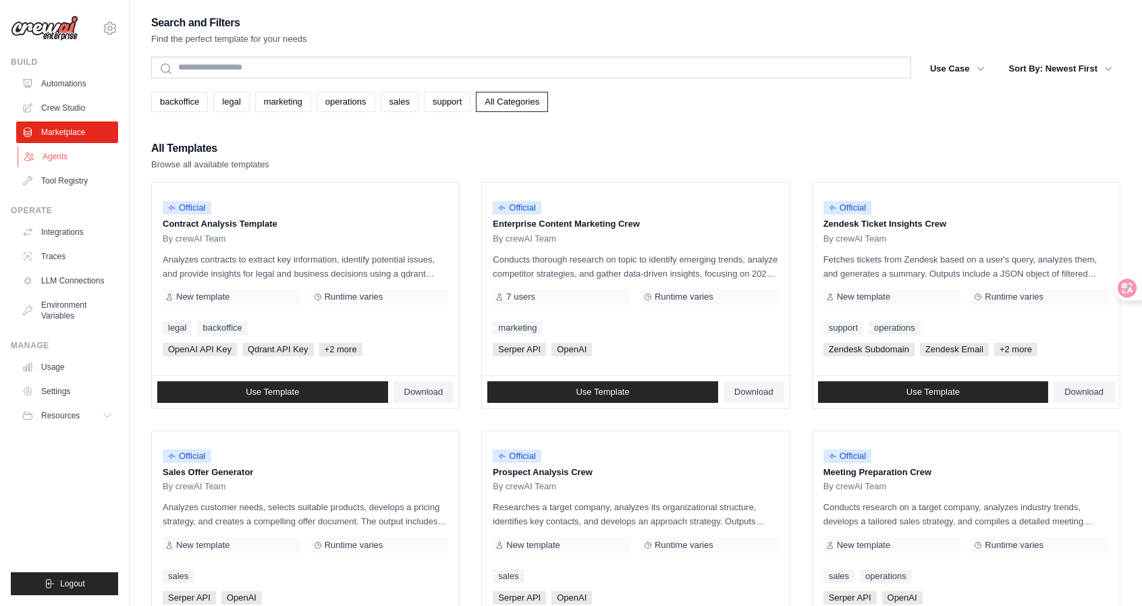
click at [76, 160] on link "Agents" at bounding box center [69, 157] width 102 height 22
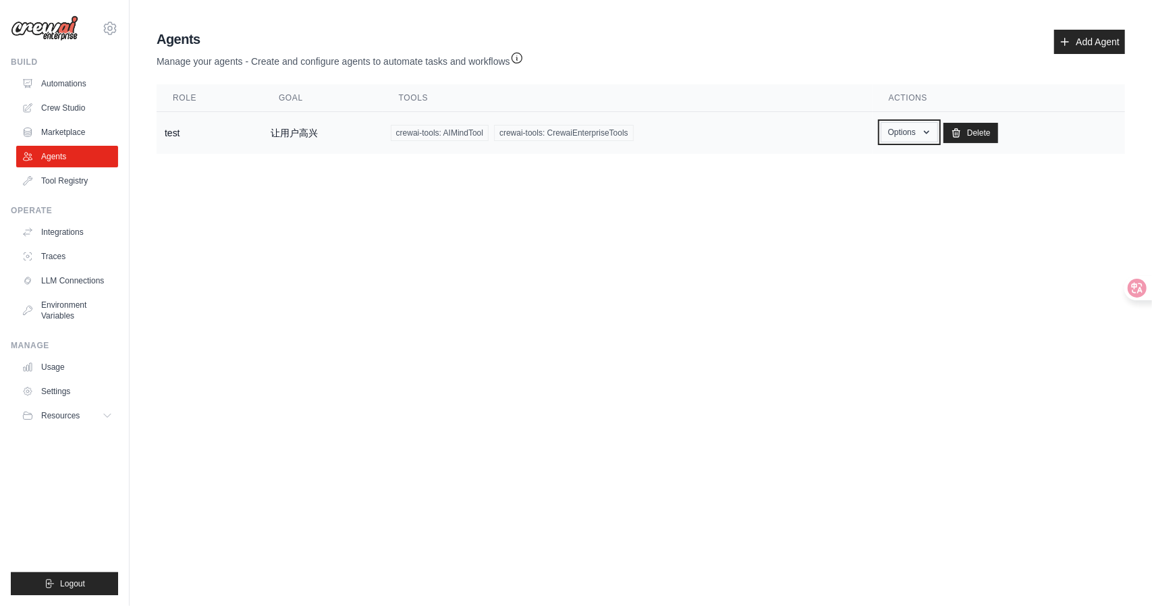
click at [914, 129] on button "Options" at bounding box center [909, 132] width 57 height 20
click at [712, 231] on body "meim22082@gmail.com Settings Build Automations Crew Studio" at bounding box center [576, 303] width 1152 height 606
click at [649, 203] on body "meim22082@gmail.com Settings Build Automations Crew Studio" at bounding box center [576, 303] width 1152 height 606
click at [672, 142] on td "crewai-tools: AIMindTool crewai-tools: CrewaiEnterpriseTools" at bounding box center [628, 133] width 490 height 43
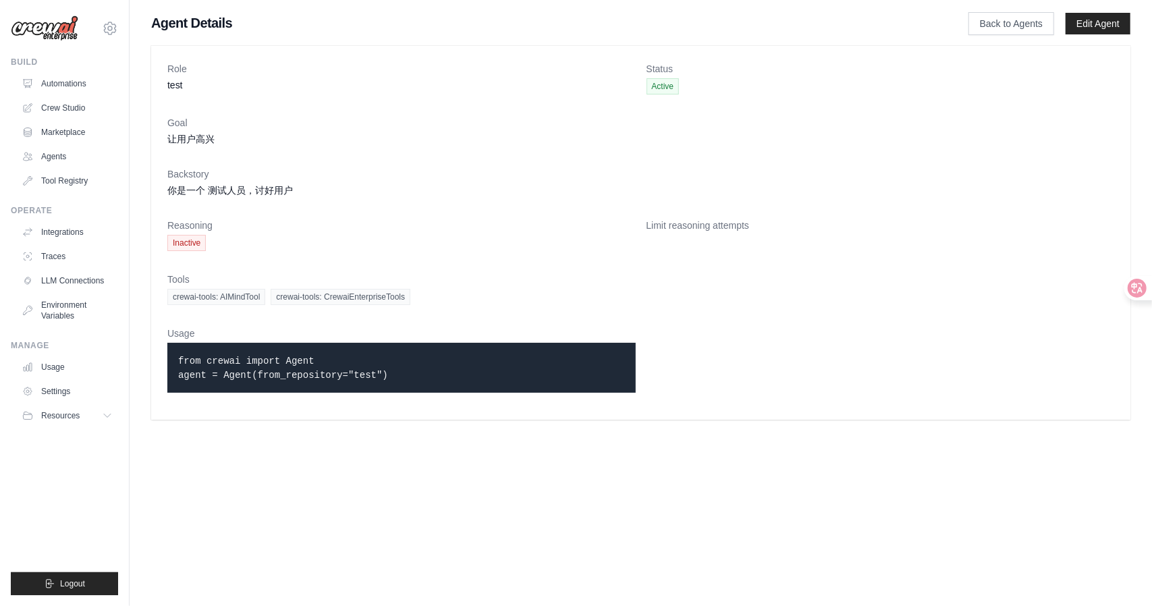
drag, startPoint x: 420, startPoint y: 374, endPoint x: 170, endPoint y: 345, distance: 251.4
click at [170, 345] on div "from crewai import Agent agent = Agent(from_repository="test")" at bounding box center [401, 368] width 468 height 50
click at [374, 385] on div "from crewai import Agent agent = Agent(from_repository="test")" at bounding box center [401, 368] width 468 height 50
drag, startPoint x: 413, startPoint y: 376, endPoint x: 134, endPoint y: 348, distance: 280.7
click at [134, 348] on div "Role test Status Active Goal 让用户高兴 Backstory 你是一个 测试人员，讨好用户 Reasoning Inactive …" at bounding box center [641, 232] width 1022 height 385
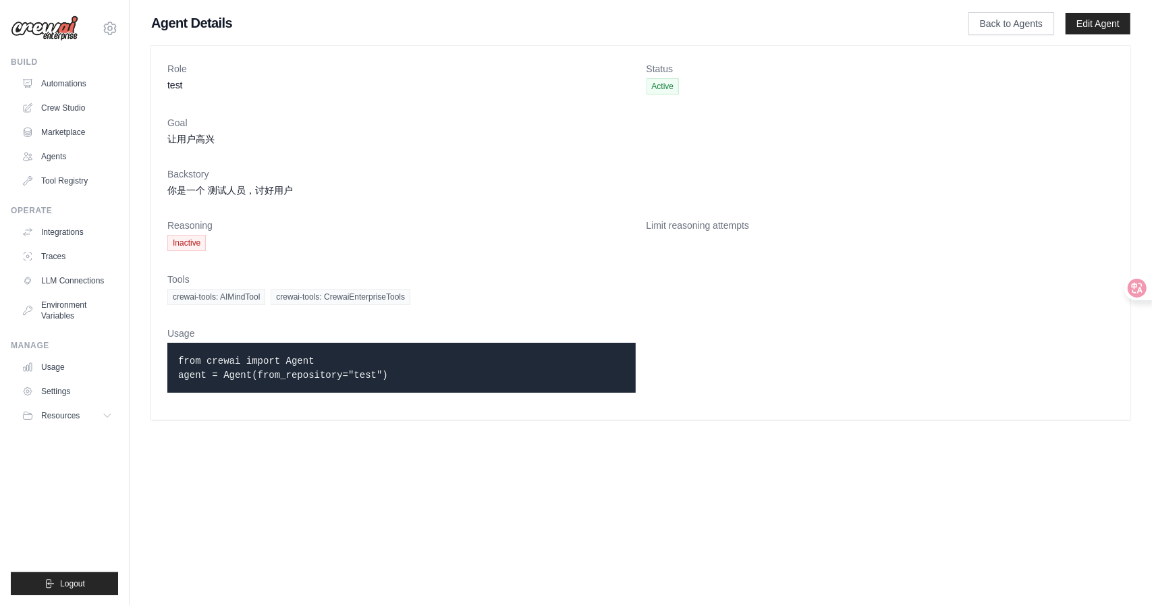
click at [353, 397] on div "Usage from crewai import Agent agent = Agent(from_repository="test")" at bounding box center [401, 365] width 468 height 77
click at [1016, 18] on link "Back to Agents" at bounding box center [1011, 23] width 86 height 23
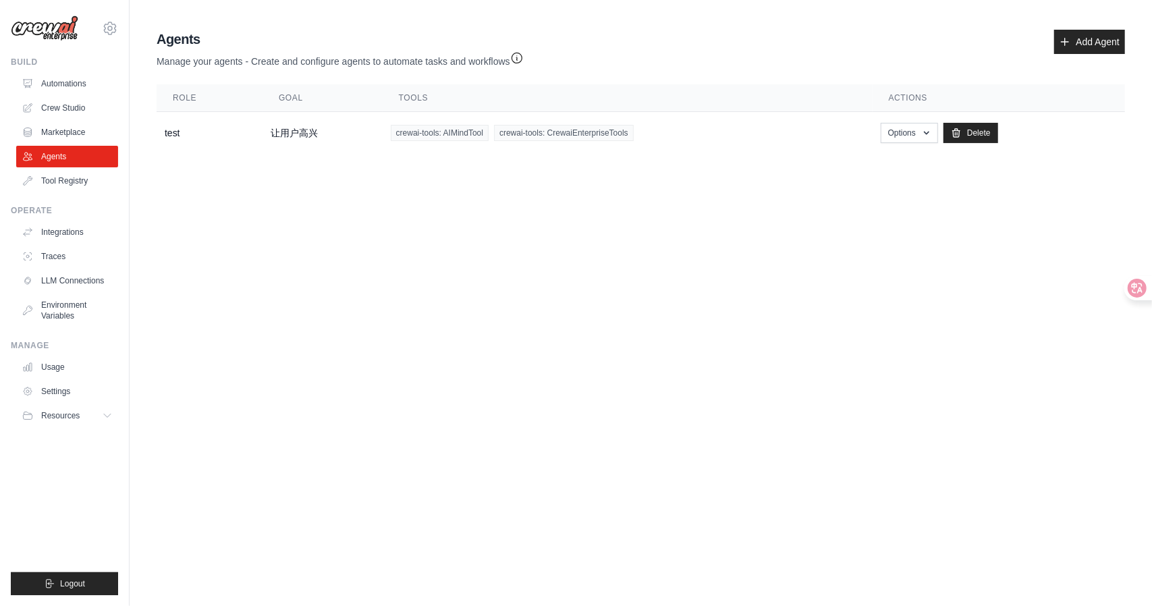
click at [698, 217] on body "[EMAIL_ADDRESS][DOMAIN_NAME] Settings Build Automations Crew Studio" at bounding box center [576, 303] width 1152 height 606
click at [96, 422] on button "Resources" at bounding box center [69, 416] width 102 height 22
click at [74, 234] on link "Integrations" at bounding box center [69, 232] width 102 height 22
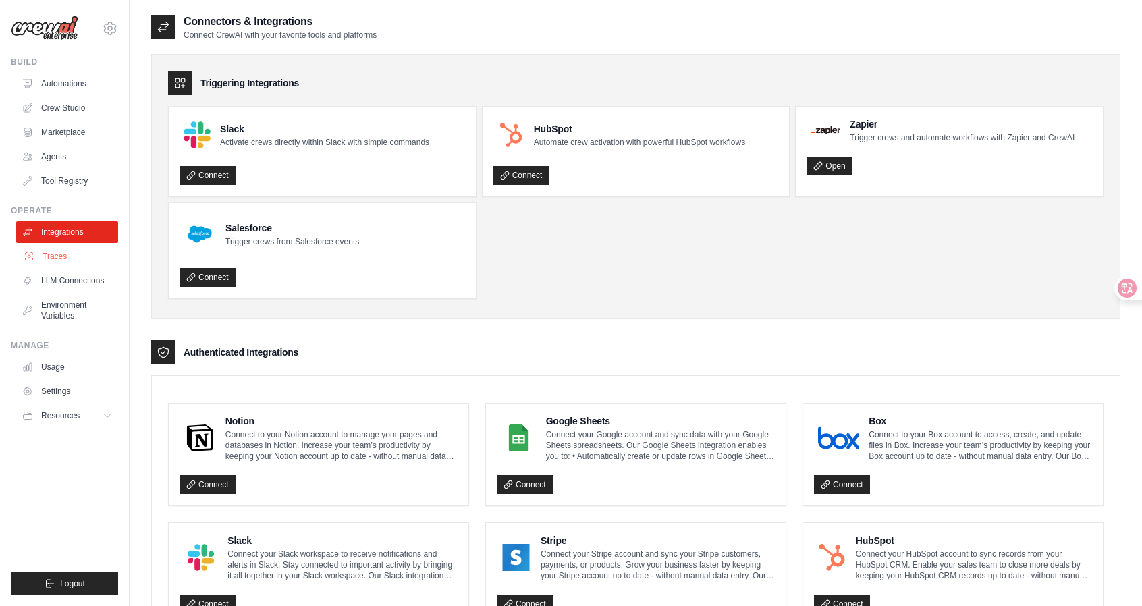
click at [49, 249] on link "Traces" at bounding box center [69, 257] width 102 height 22
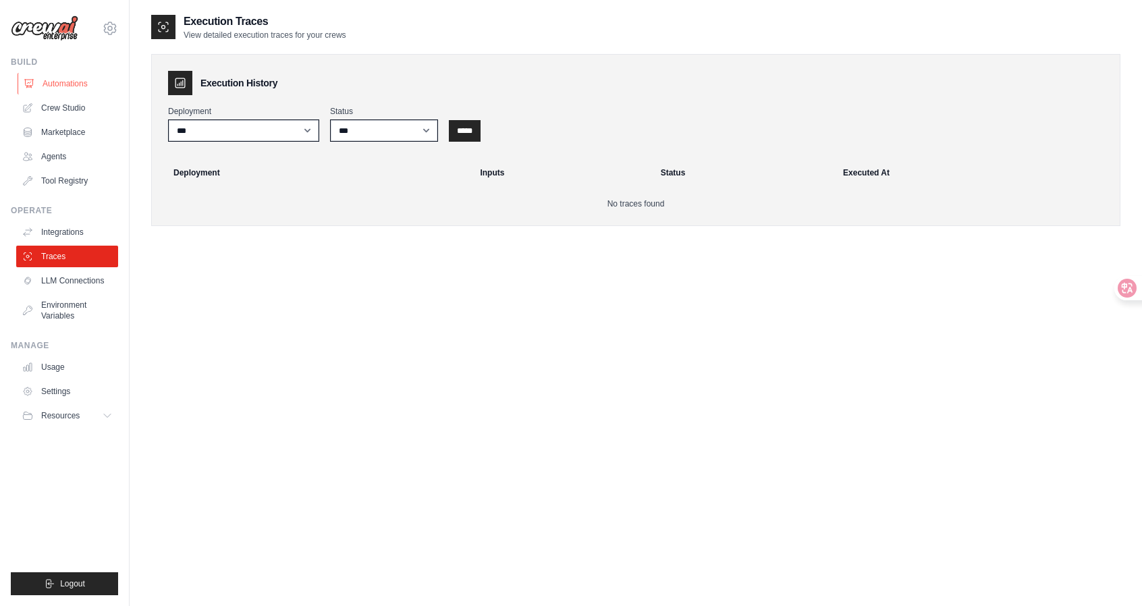
click at [70, 88] on link "Automations" at bounding box center [69, 84] width 102 height 22
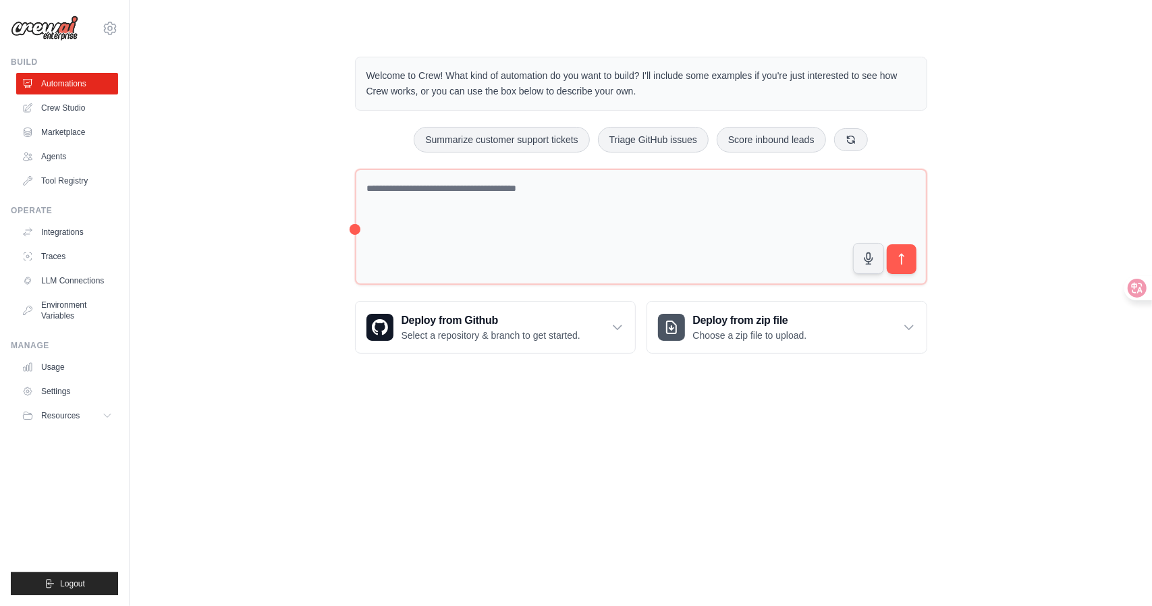
click at [1030, 91] on div "Welcome to Crew! What kind of automation do you want to build? I'll include som…" at bounding box center [640, 205] width 979 height 340
